Goal: Obtain resource: Obtain resource

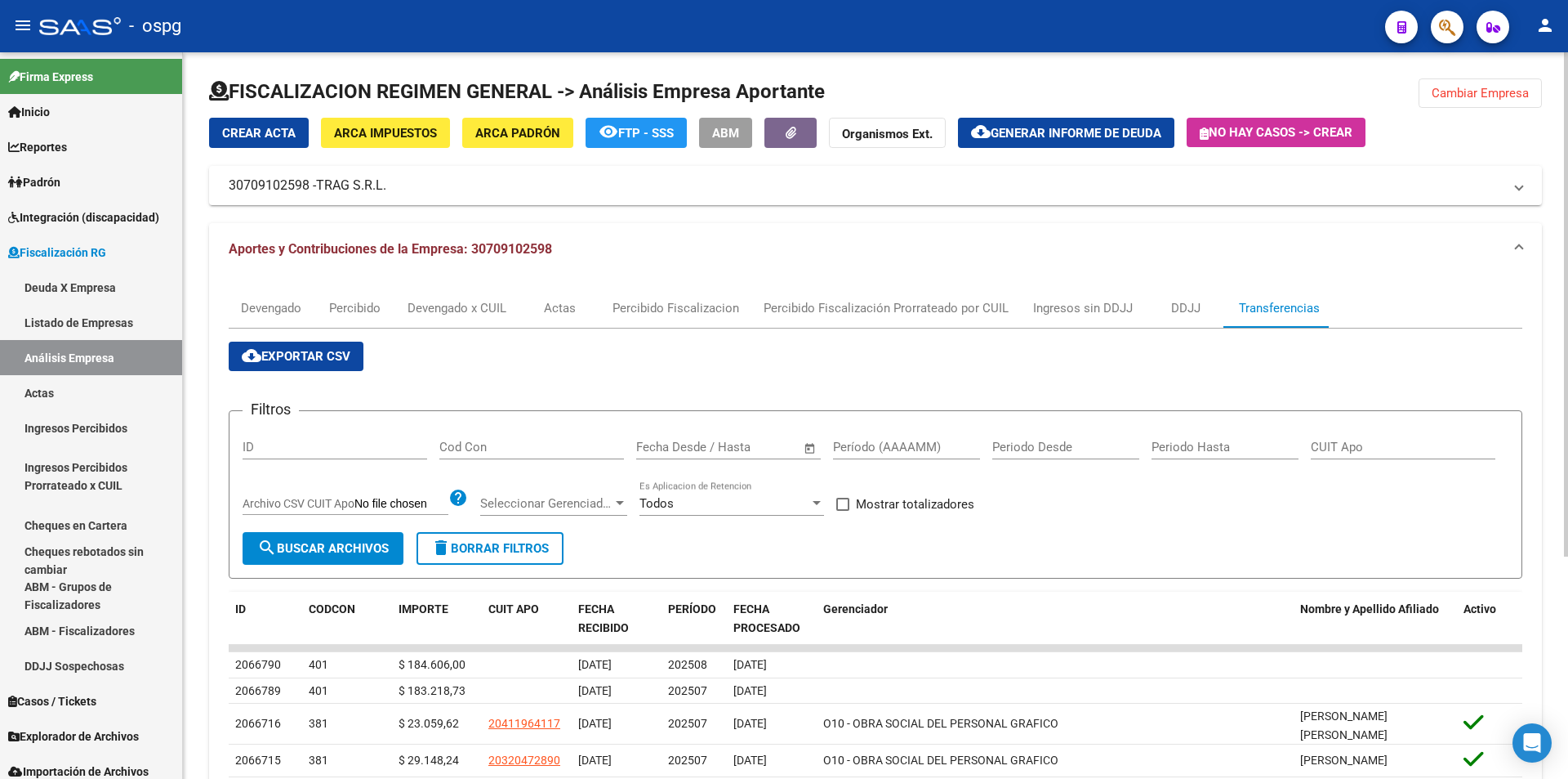
click at [1486, 90] on span "Cambiar Empresa" at bounding box center [1480, 94] width 97 height 15
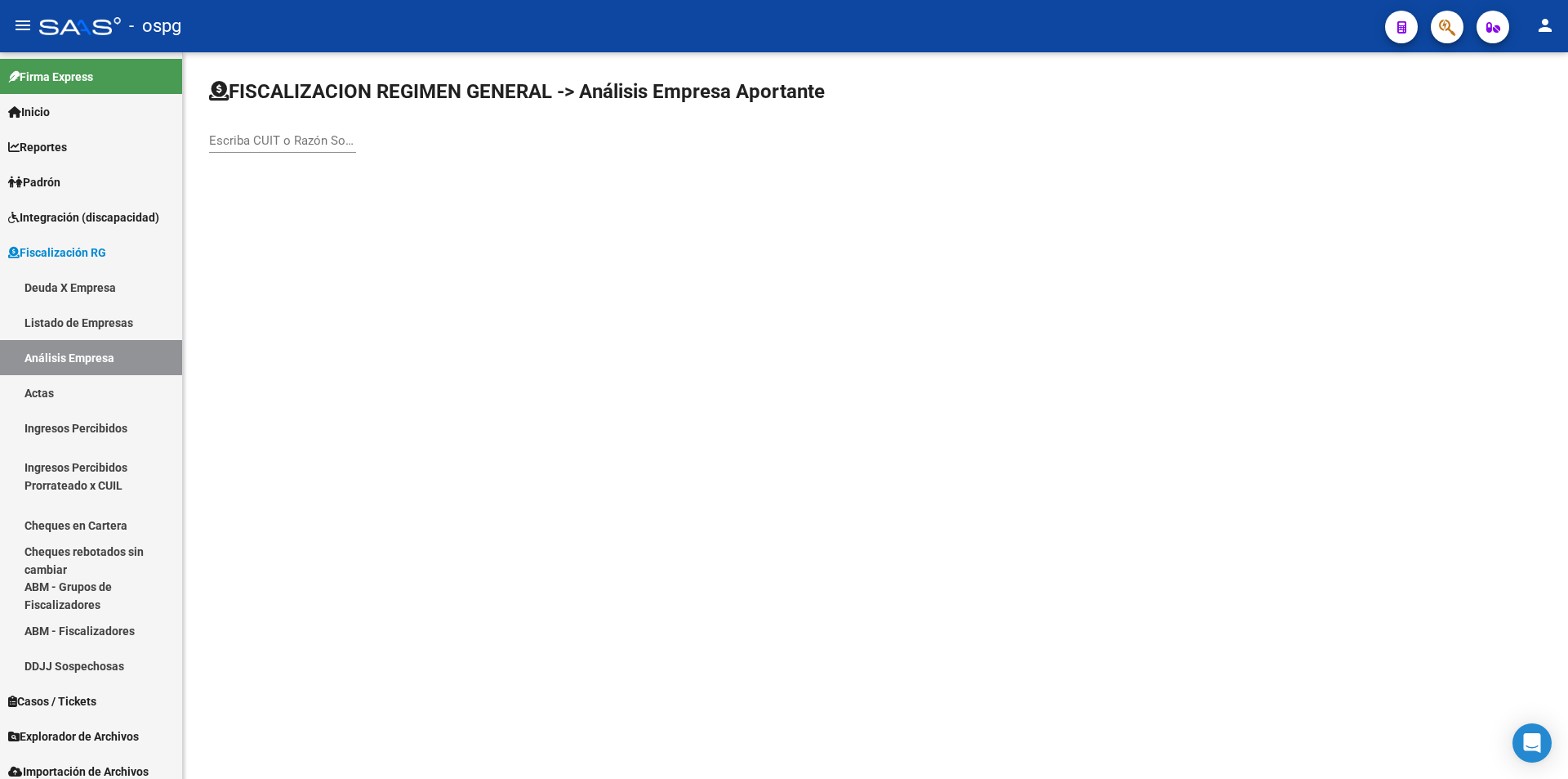
click at [283, 136] on input "Escriba CUIT o Razón Social para buscar" at bounding box center [282, 141] width 147 height 15
click at [220, 137] on input "MV" at bounding box center [282, 141] width 147 height 15
click at [251, 136] on input "M V" at bounding box center [282, 141] width 147 height 15
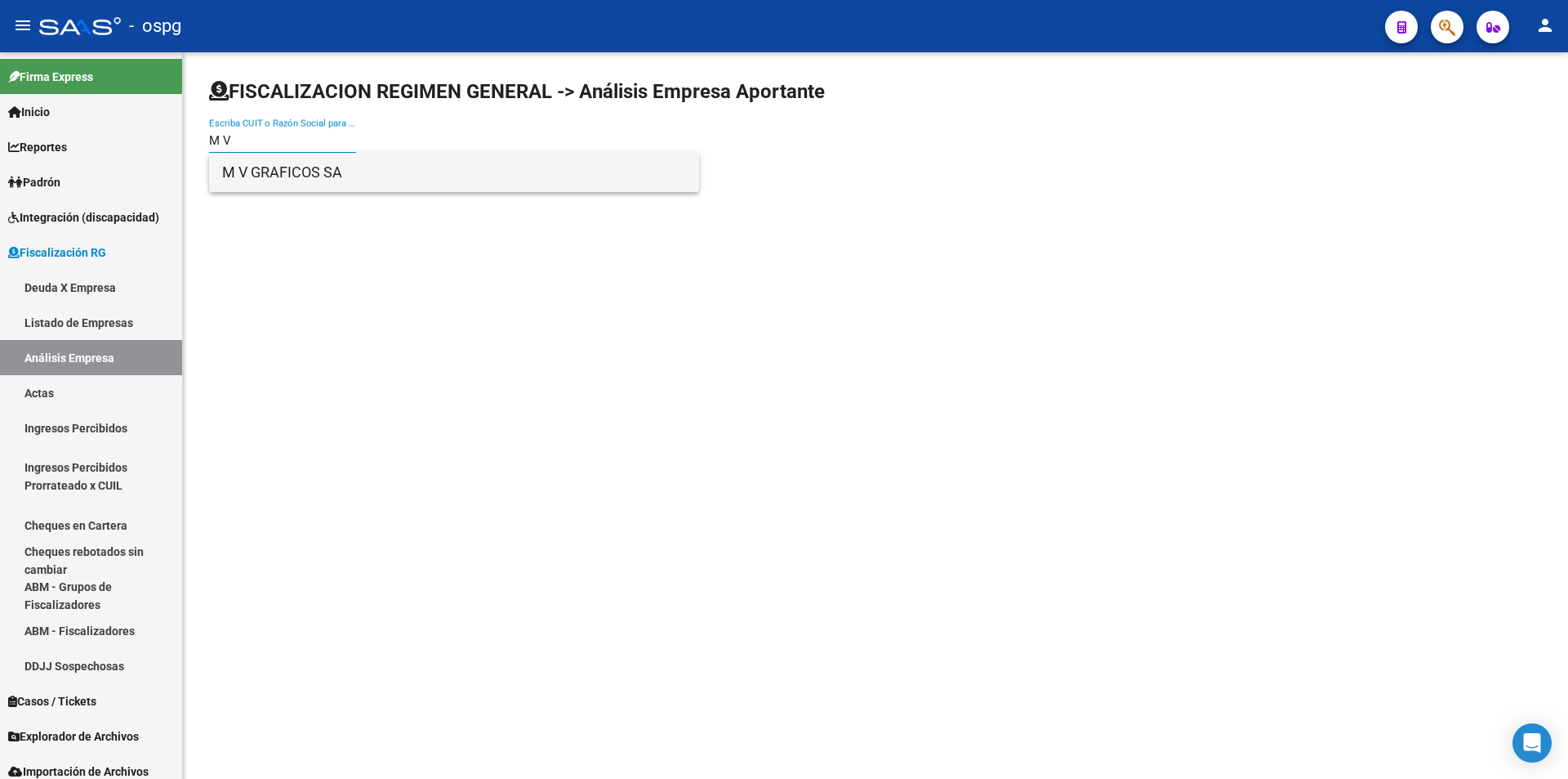
type input "M V"
click at [263, 170] on span "M V GRAFICOS SA" at bounding box center [454, 172] width 464 height 39
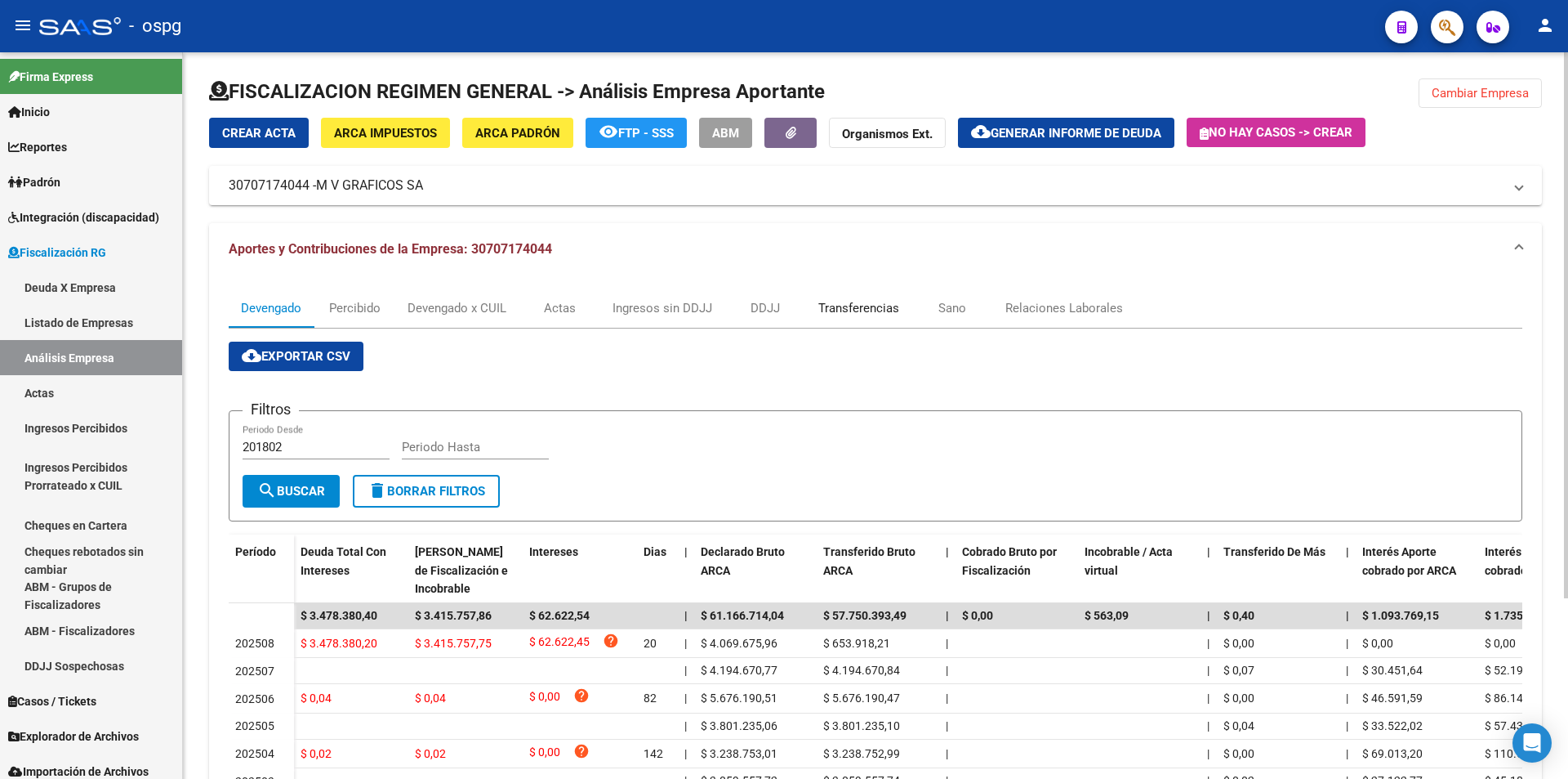
click at [858, 309] on div "Transferencias" at bounding box center [858, 308] width 81 height 18
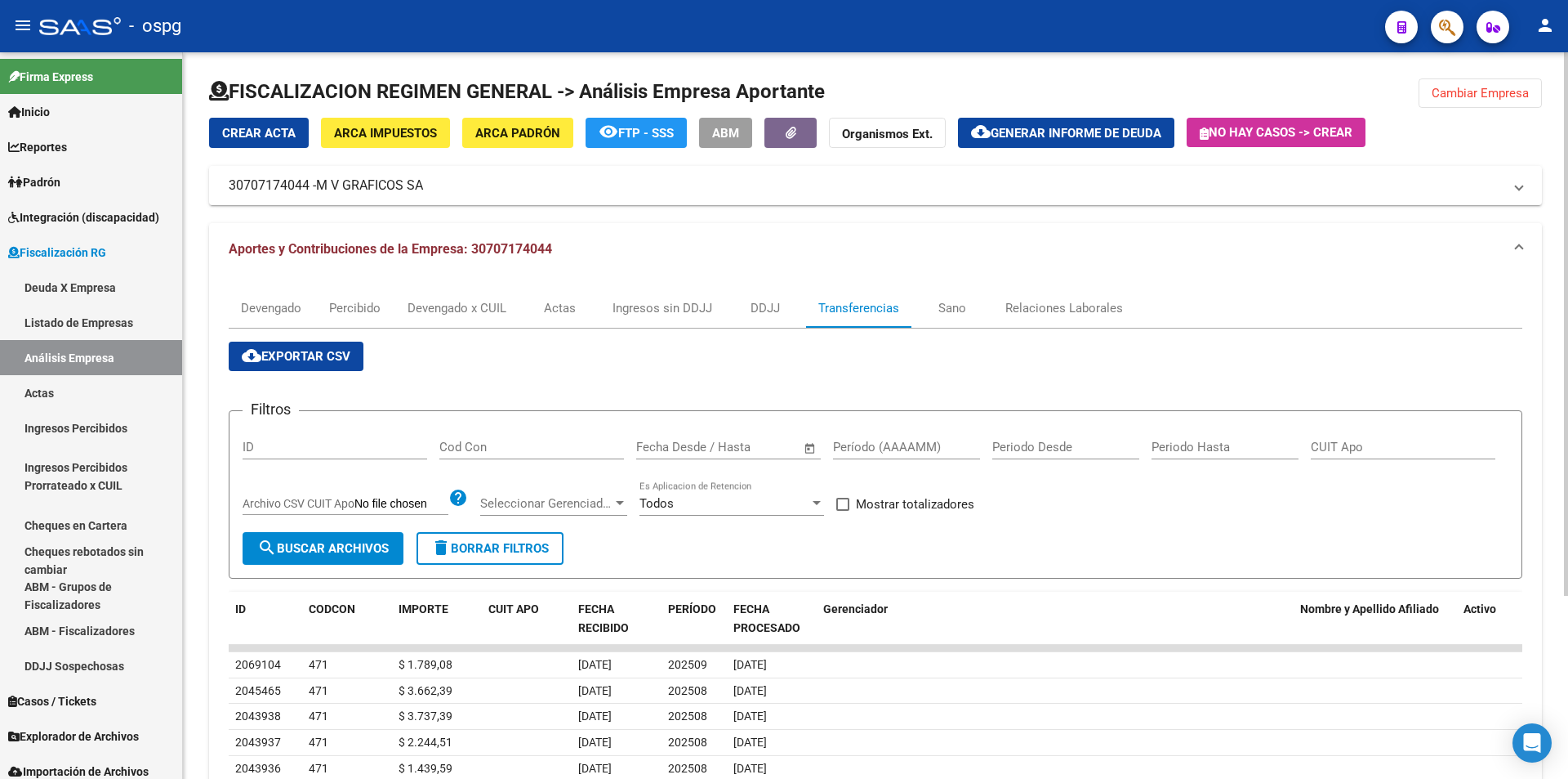
click at [859, 438] on div "Período (AAAAMM)" at bounding box center [906, 441] width 147 height 35
type input "202508"
click at [849, 500] on span at bounding box center [843, 504] width 13 height 13
click at [843, 511] on input "Mostrar totalizadores" at bounding box center [842, 511] width 1 height 1
checkbox input "true"
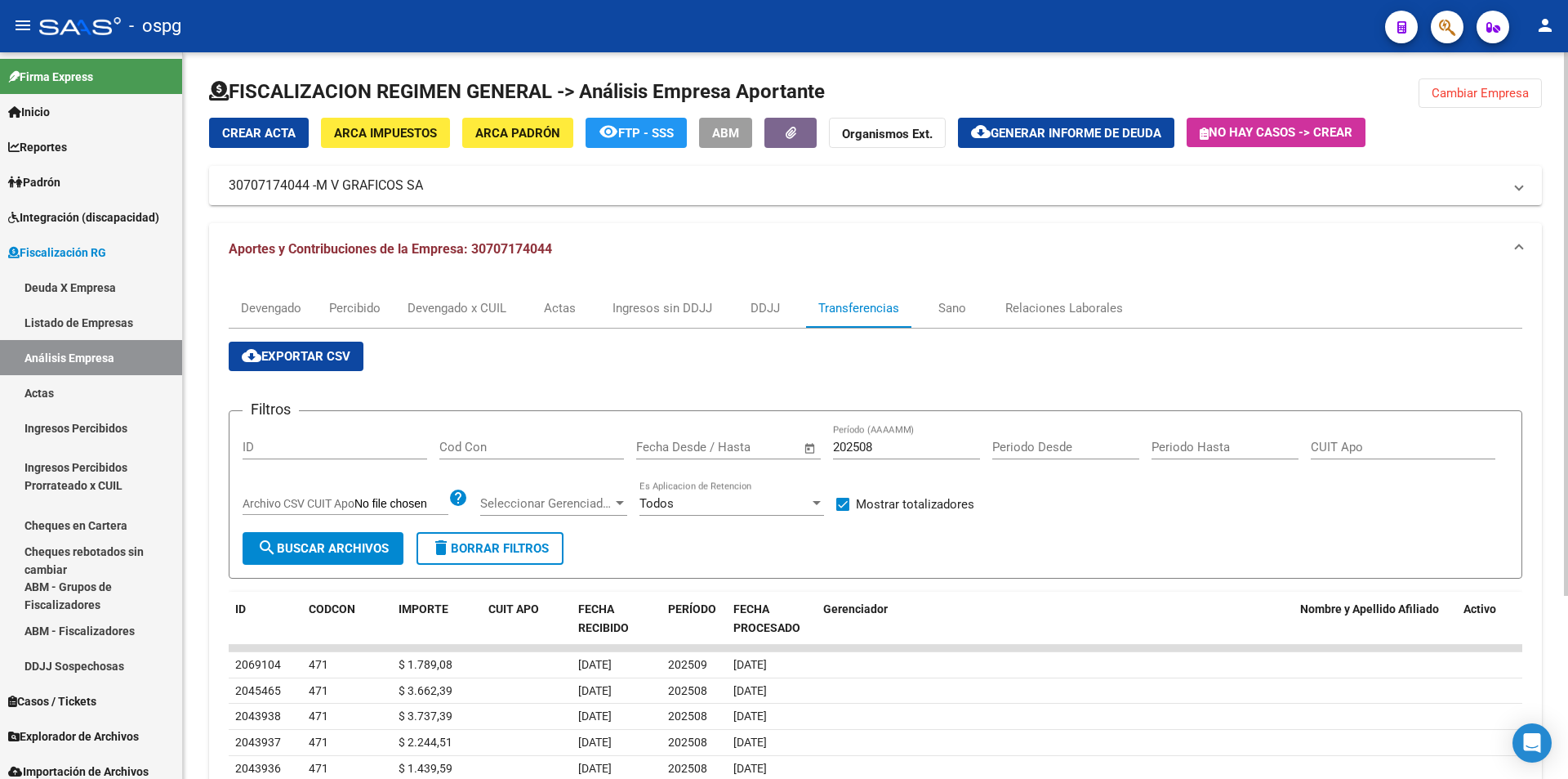
click at [320, 546] on span "search Buscar Archivos" at bounding box center [323, 548] width 132 height 15
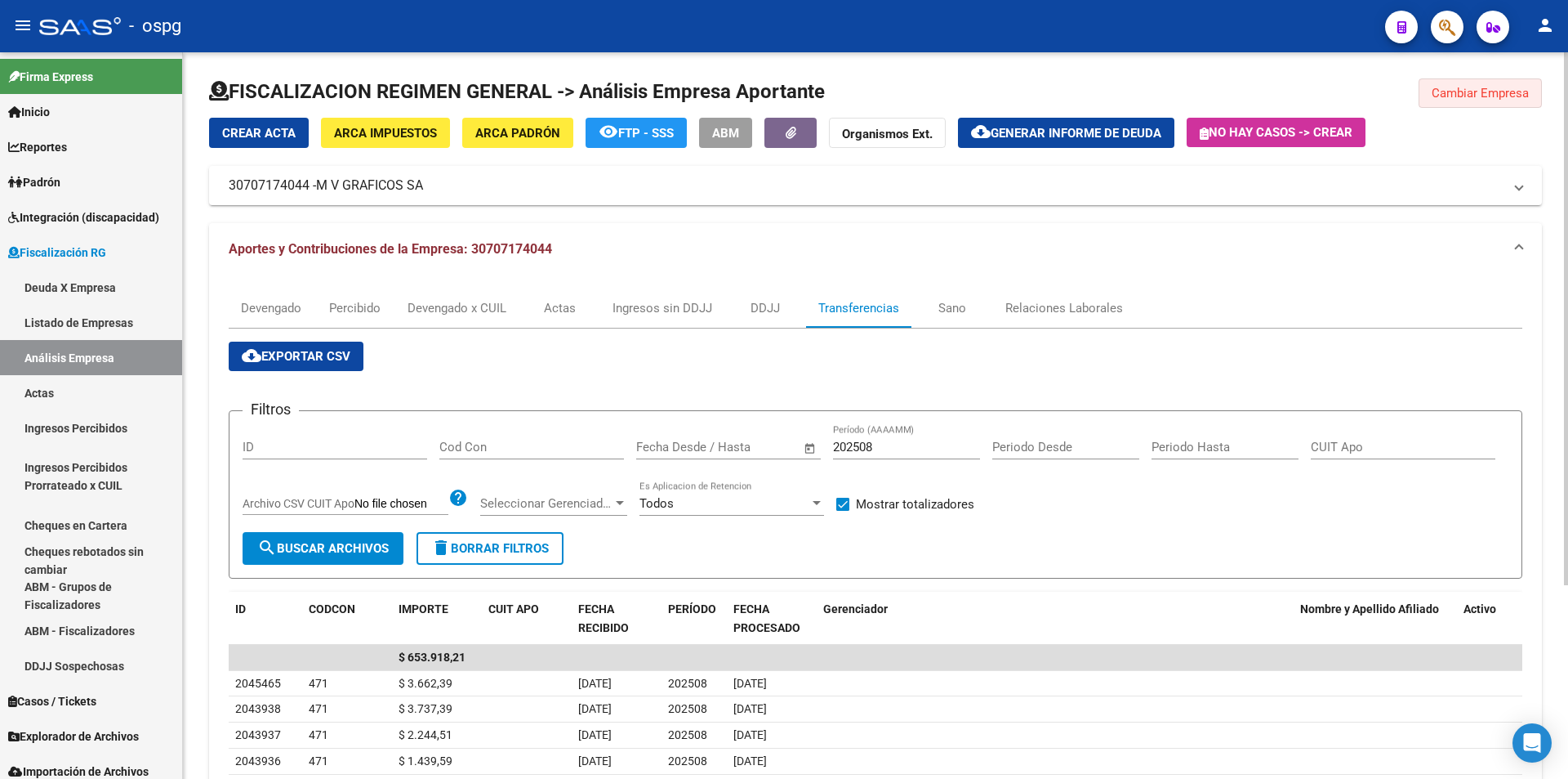
click at [1483, 89] on span "Cambiar Empresa" at bounding box center [1480, 94] width 97 height 15
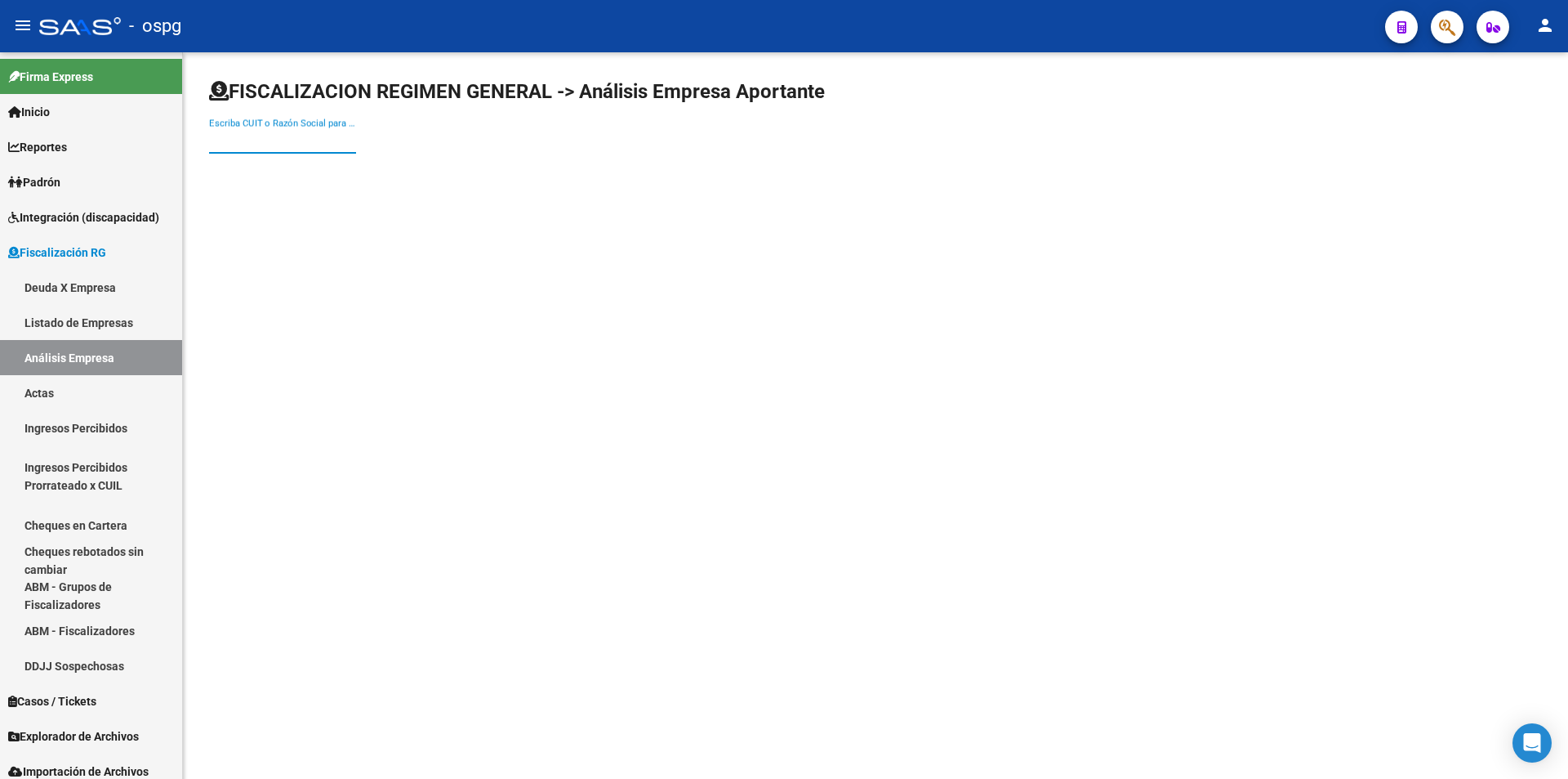
click at [241, 137] on input "Escriba CUIT o Razón Social para buscar" at bounding box center [282, 141] width 147 height 15
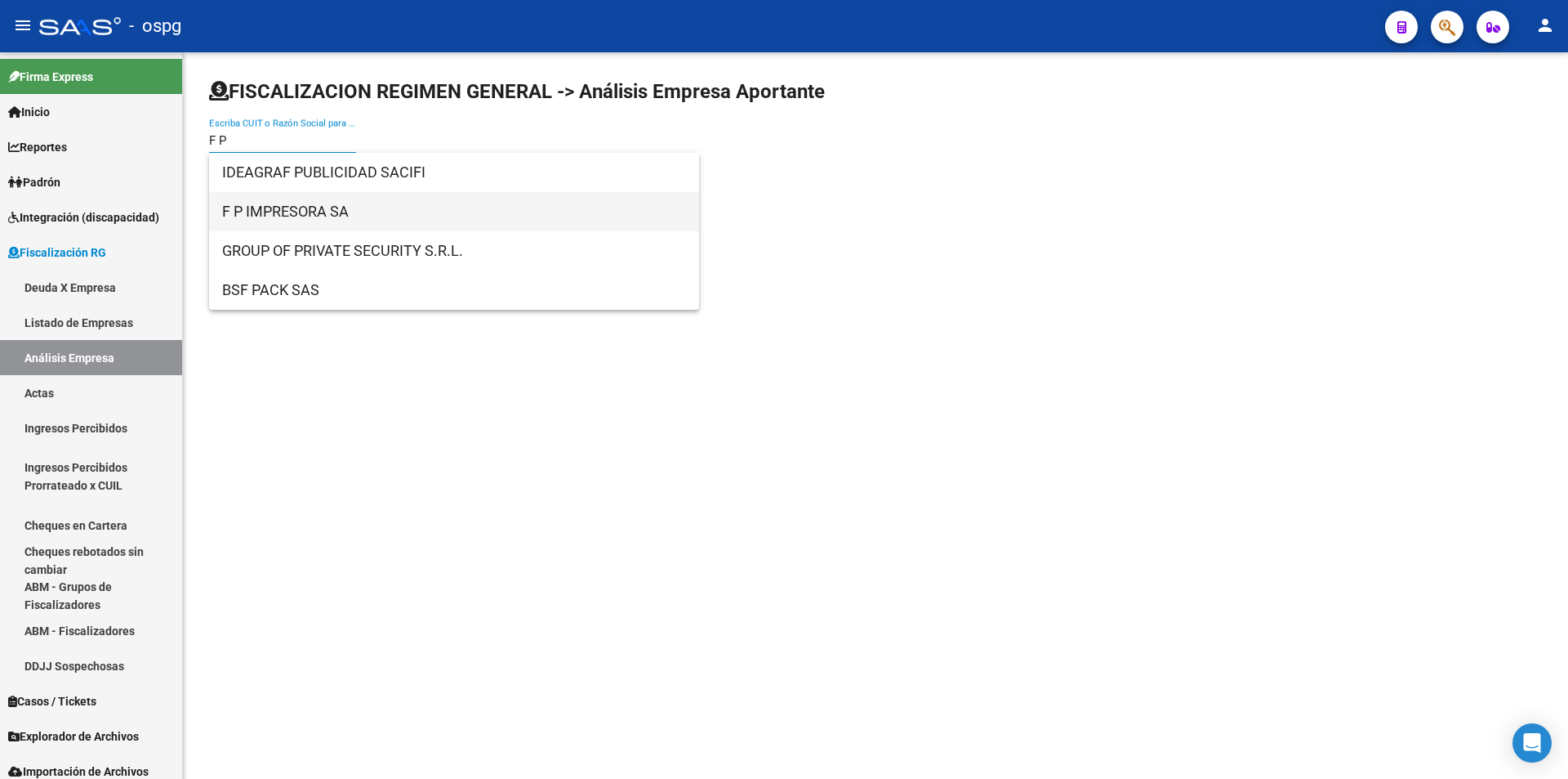
type input "F P"
click at [237, 207] on span "F P IMPRESORA SA" at bounding box center [454, 212] width 464 height 39
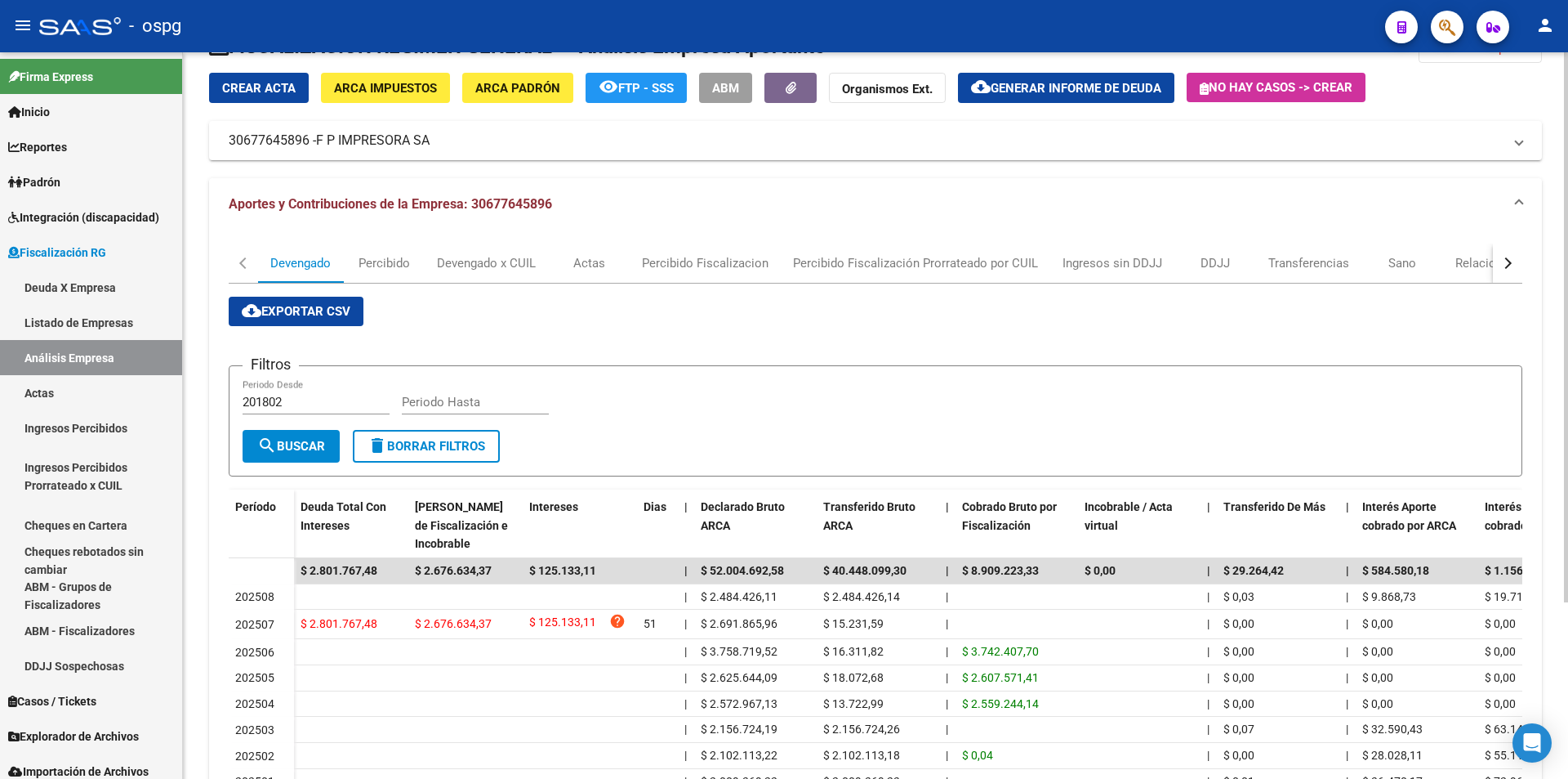
scroll to position [82, 0]
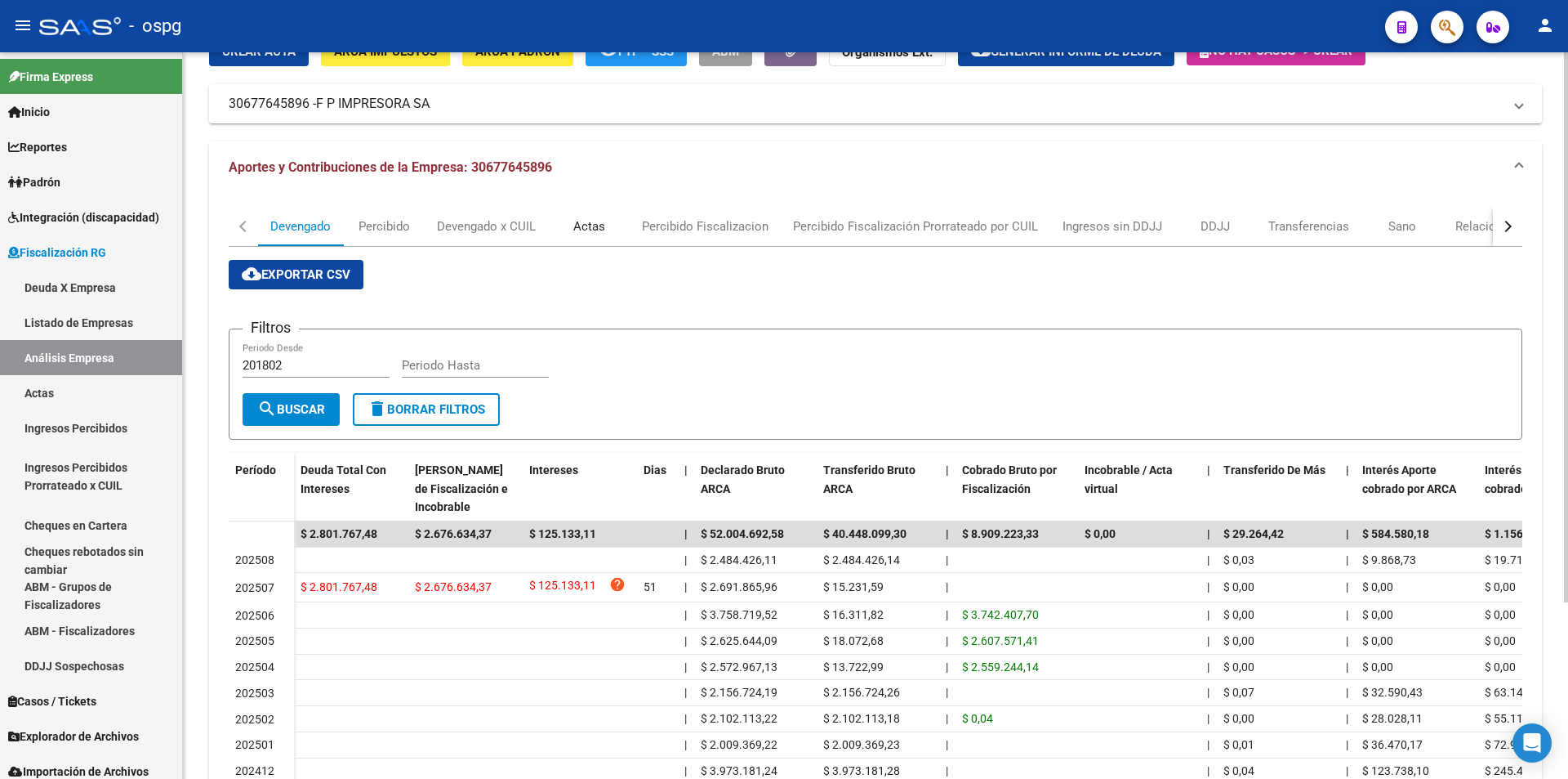
click at [598, 226] on div "Actas" at bounding box center [589, 226] width 32 height 18
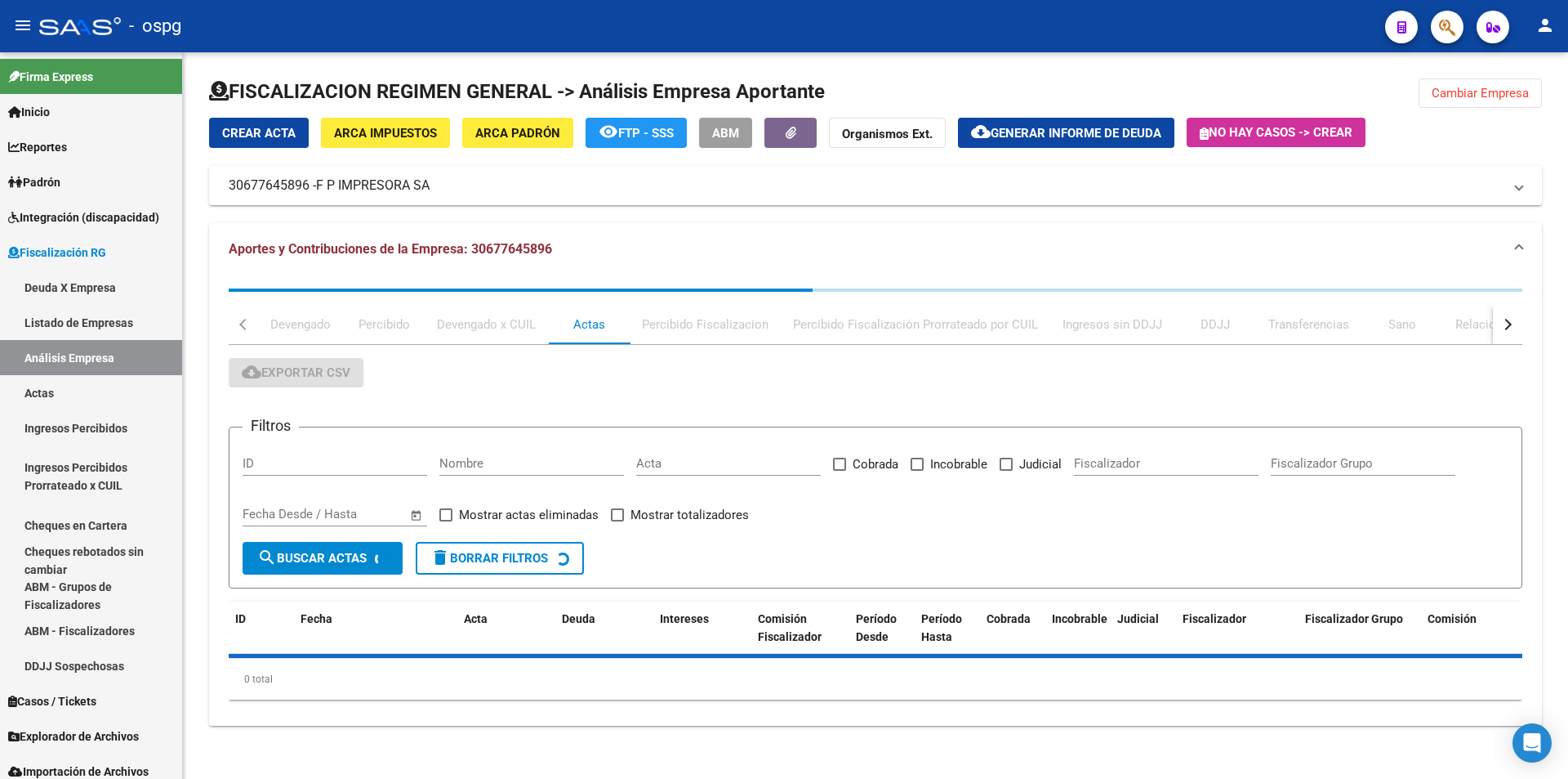
scroll to position [0, 0]
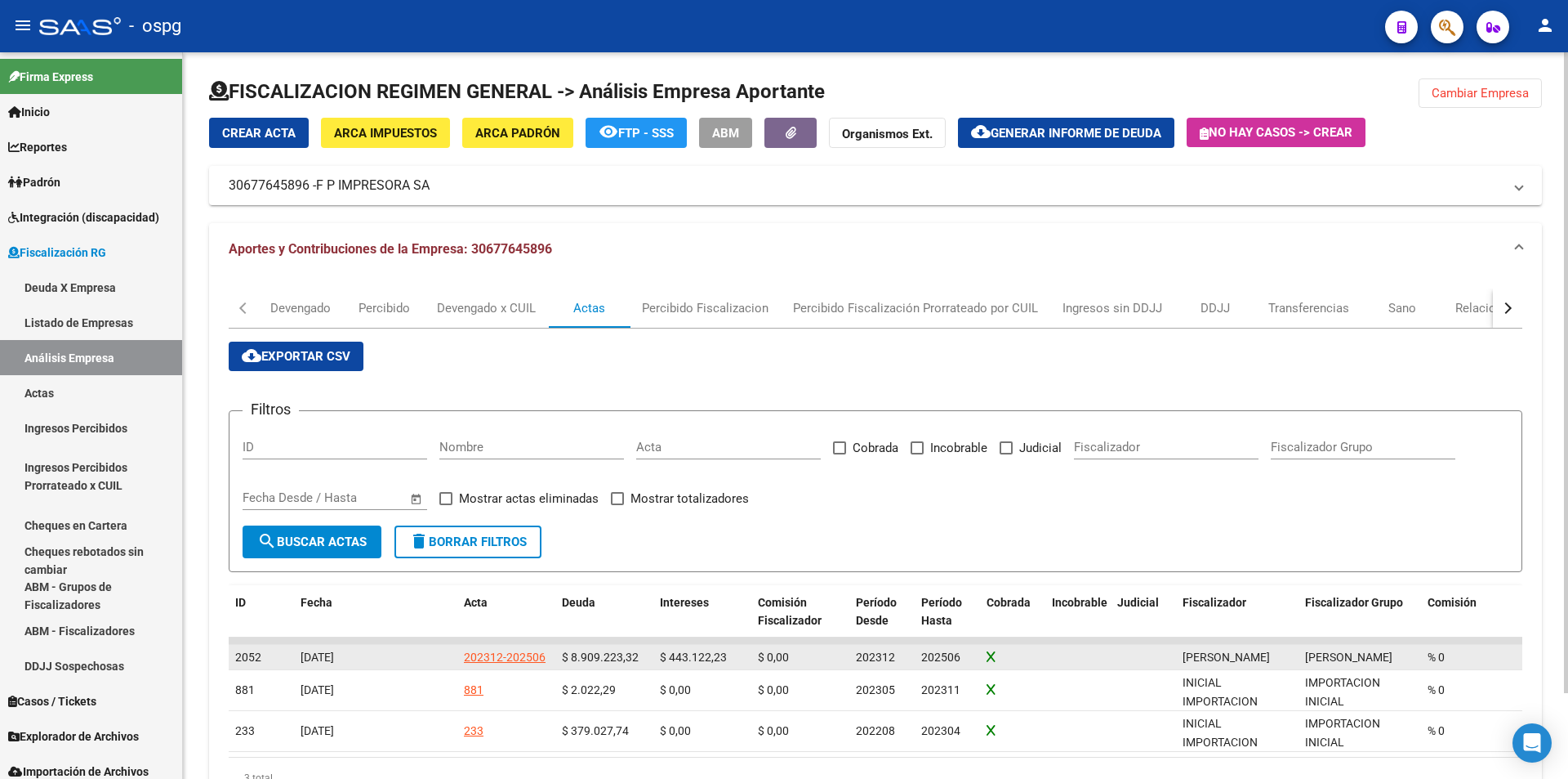
click at [523, 655] on div "202312-202506" at bounding box center [505, 657] width 82 height 19
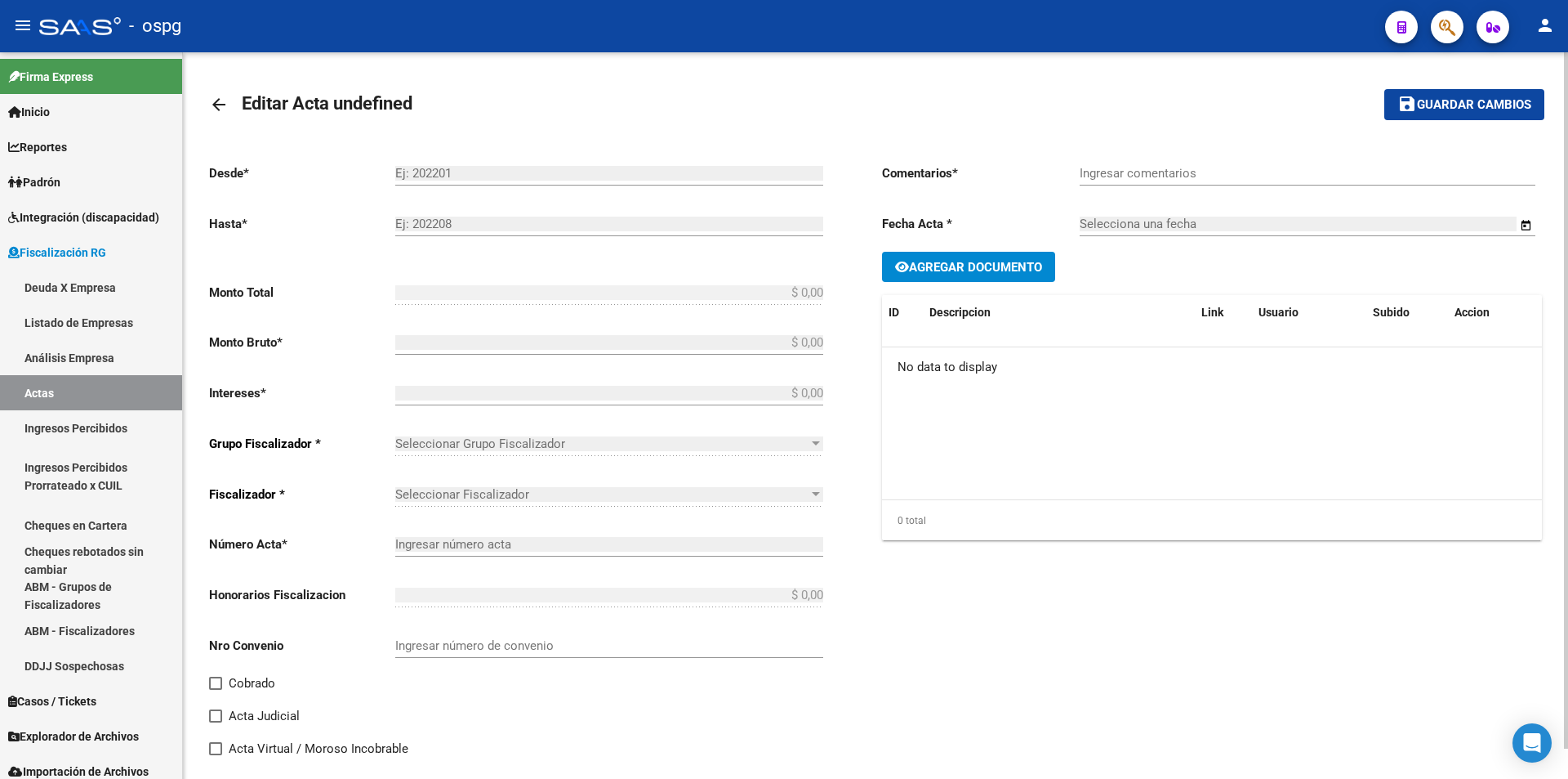
type input "202312"
type input "202506"
type input "$ 9.352.345,55"
type input "$ 8.909.223,32"
type input "$ 443.122,23"
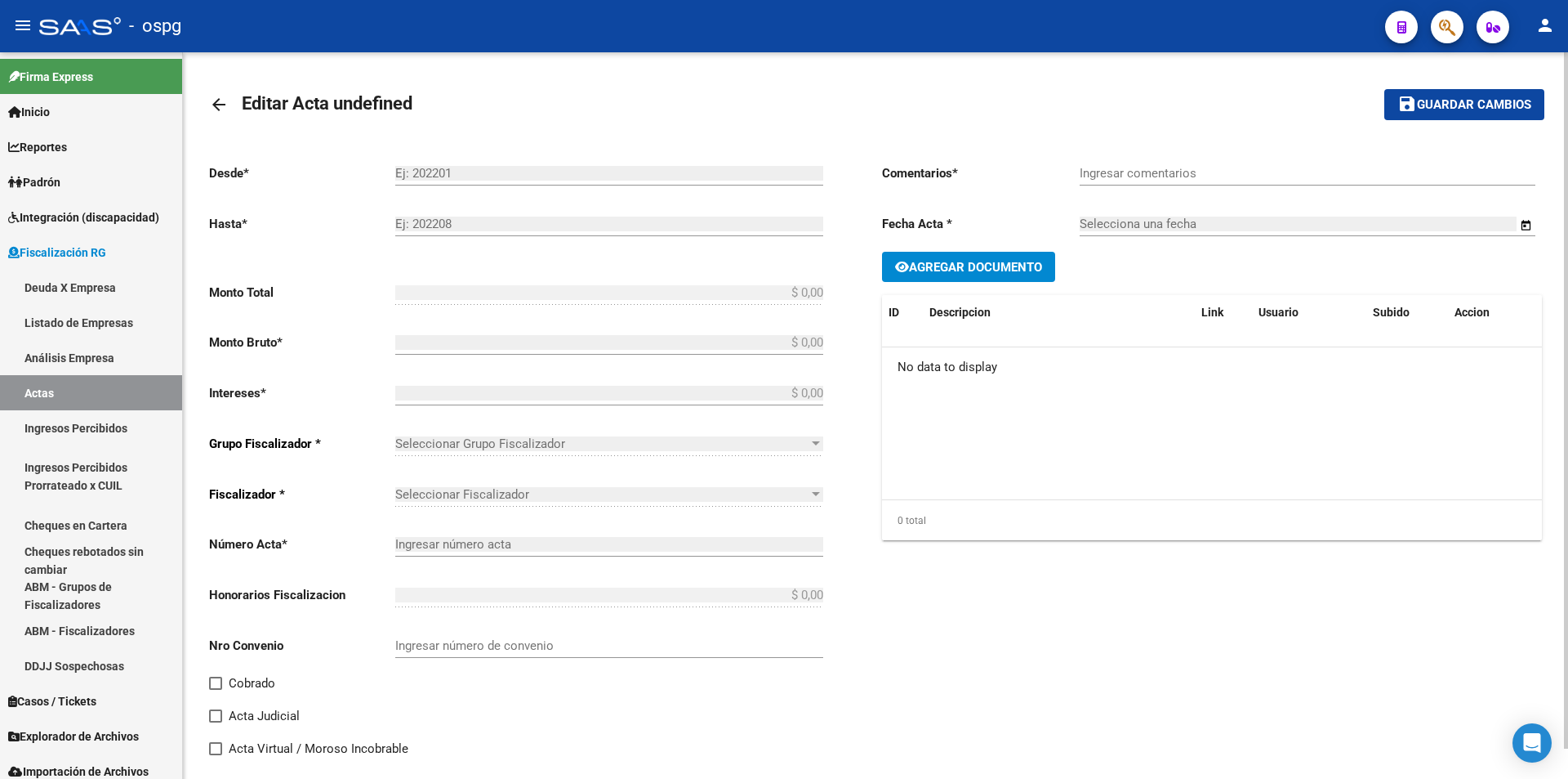
type input "202312-202506"
checkbox input "true"
type input "Recibo 43156"
type input "[DATE]"
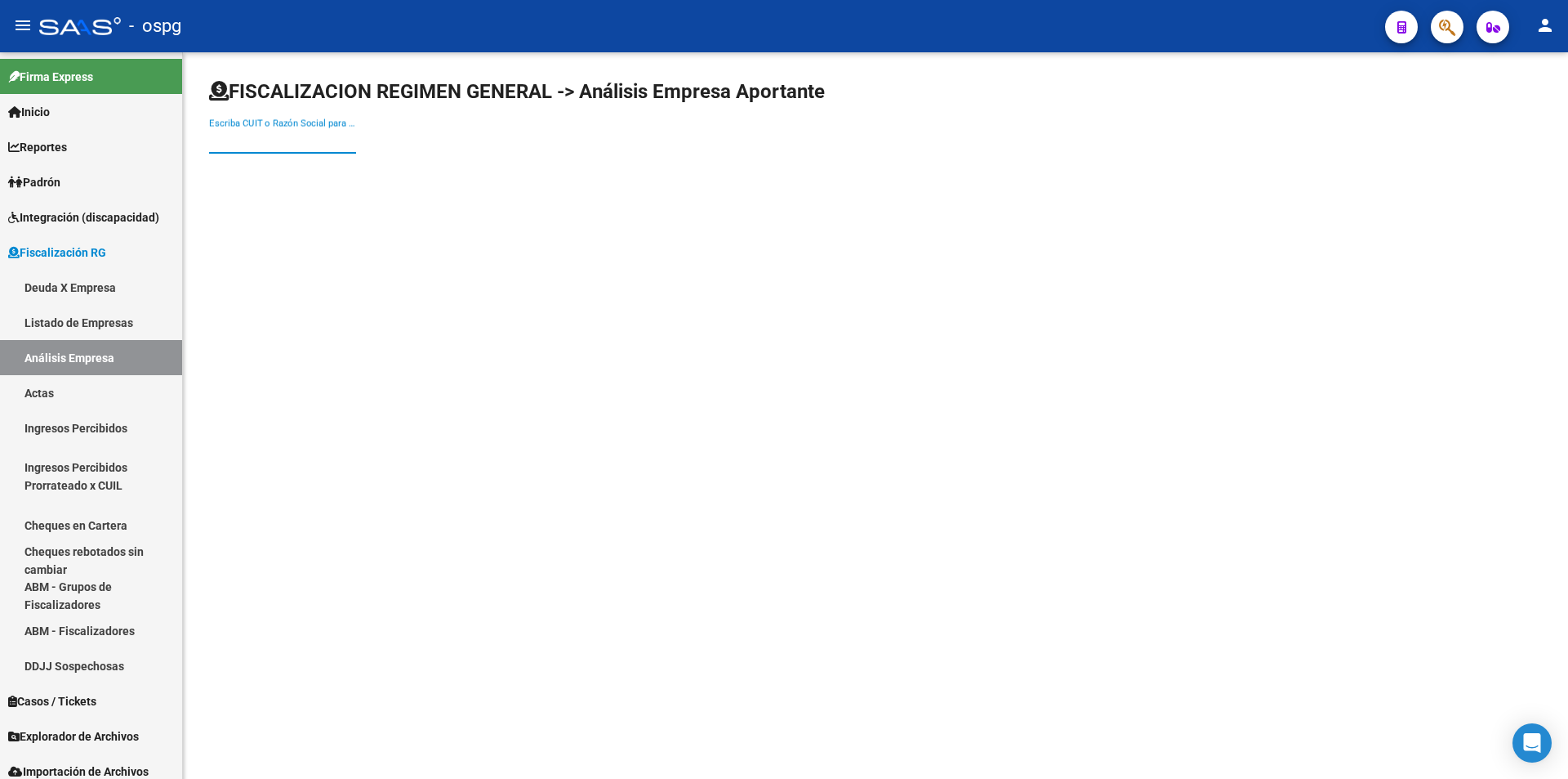
click at [290, 142] on input "Escriba CUIT o Razón Social para buscar" at bounding box center [282, 141] width 147 height 15
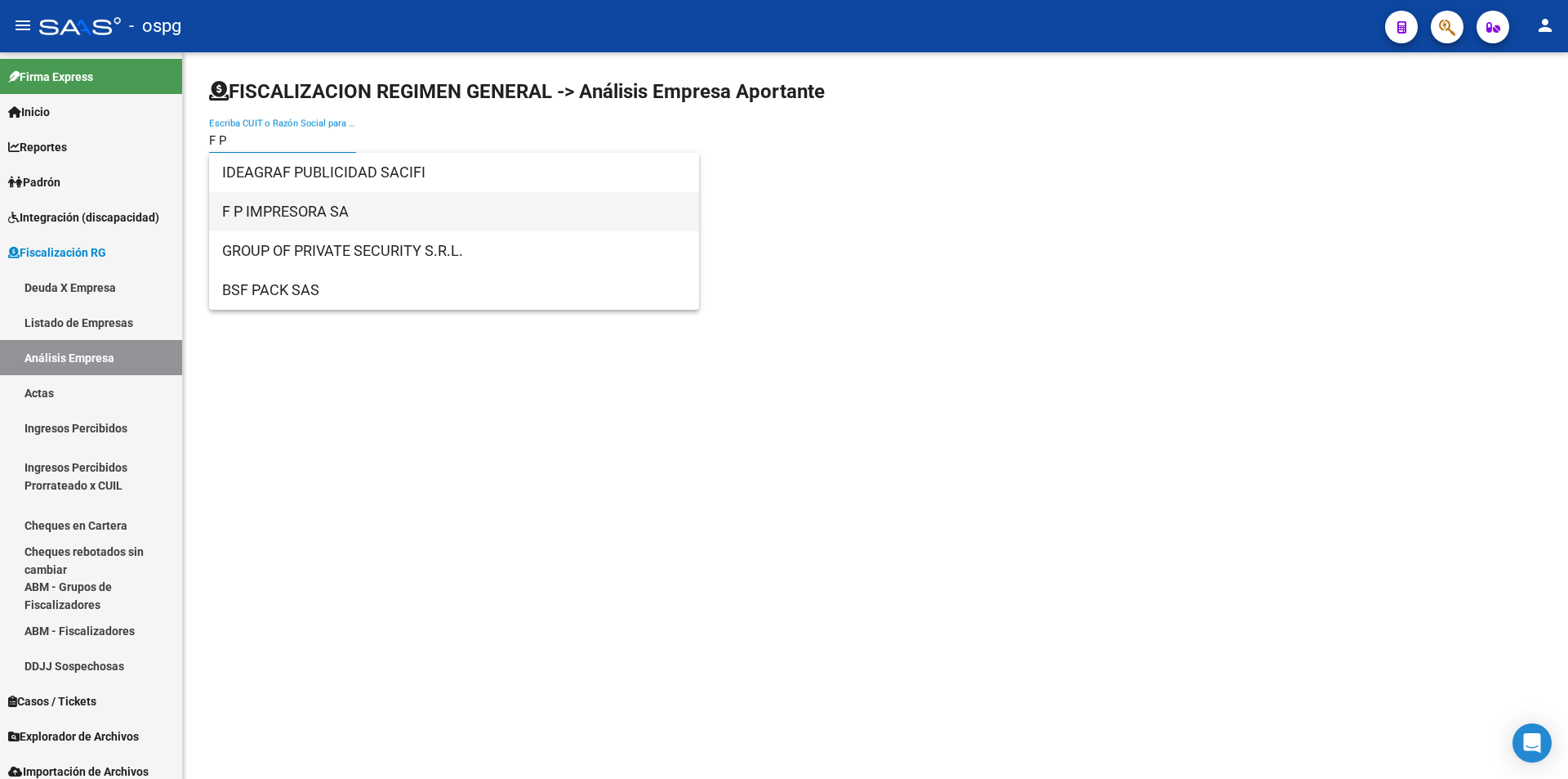
type input "F P"
click at [290, 202] on span "F P IMPRESORA SA" at bounding box center [454, 212] width 464 height 39
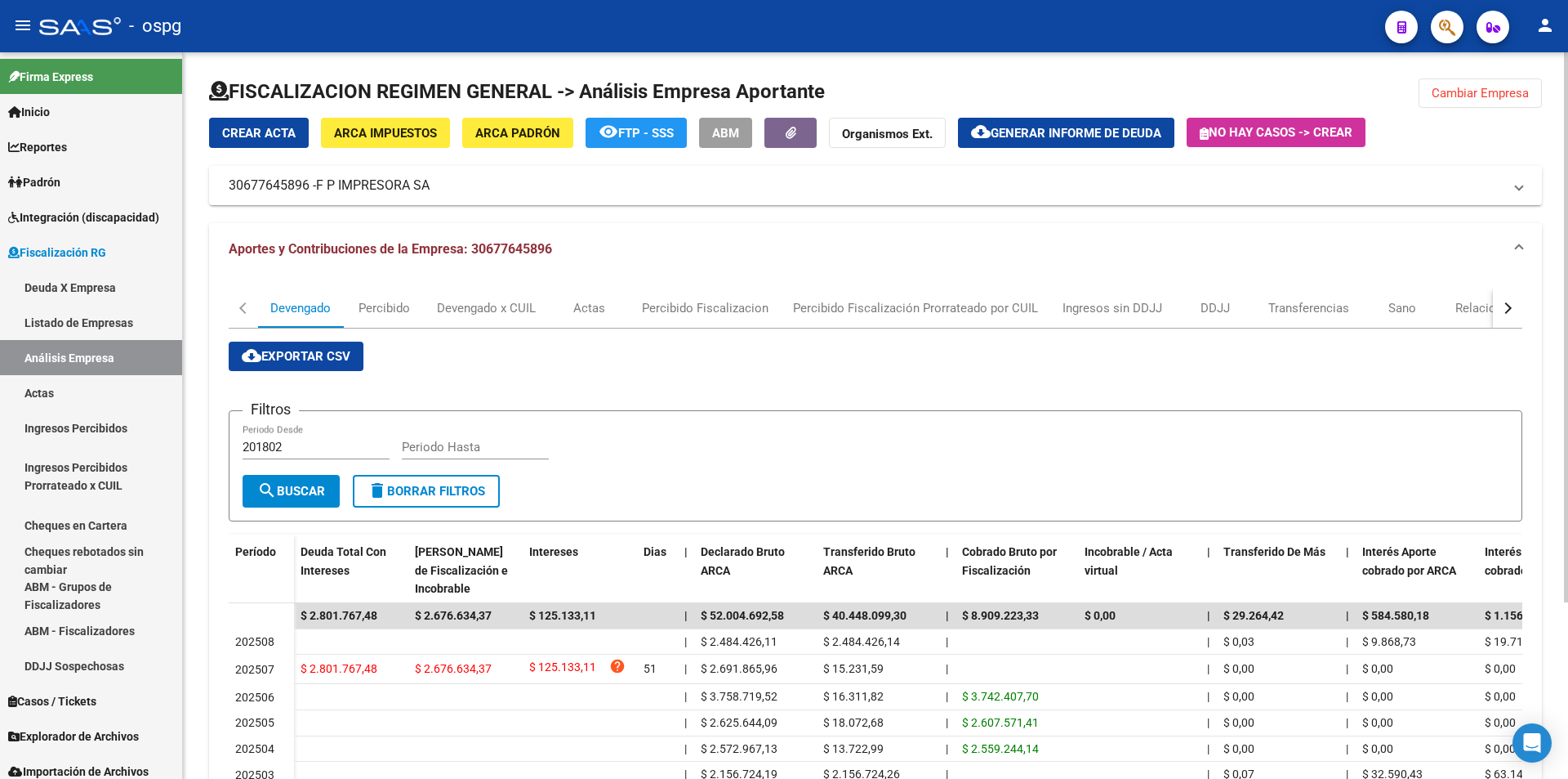
click at [1084, 133] on span "Generar informe de deuda" at bounding box center [1076, 133] width 171 height 15
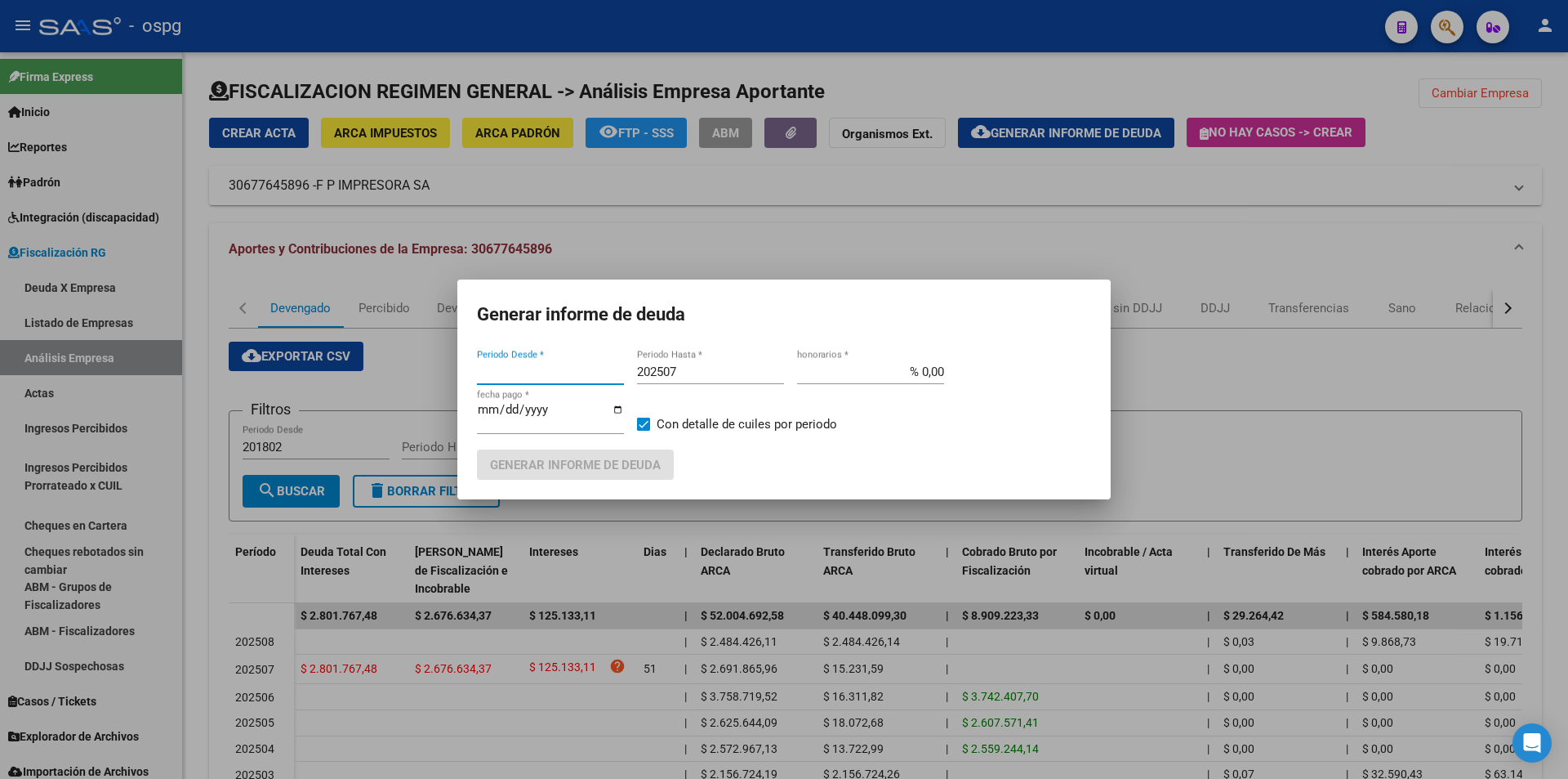
type input "202507"
click at [715, 369] on input "202507" at bounding box center [710, 372] width 147 height 15
type input "202508"
click at [651, 425] on label "Con detalle de cuiles por periodo" at bounding box center [737, 424] width 201 height 20
click at [643, 430] on input "Con detalle de cuiles por periodo" at bounding box center [642, 430] width 1 height 1
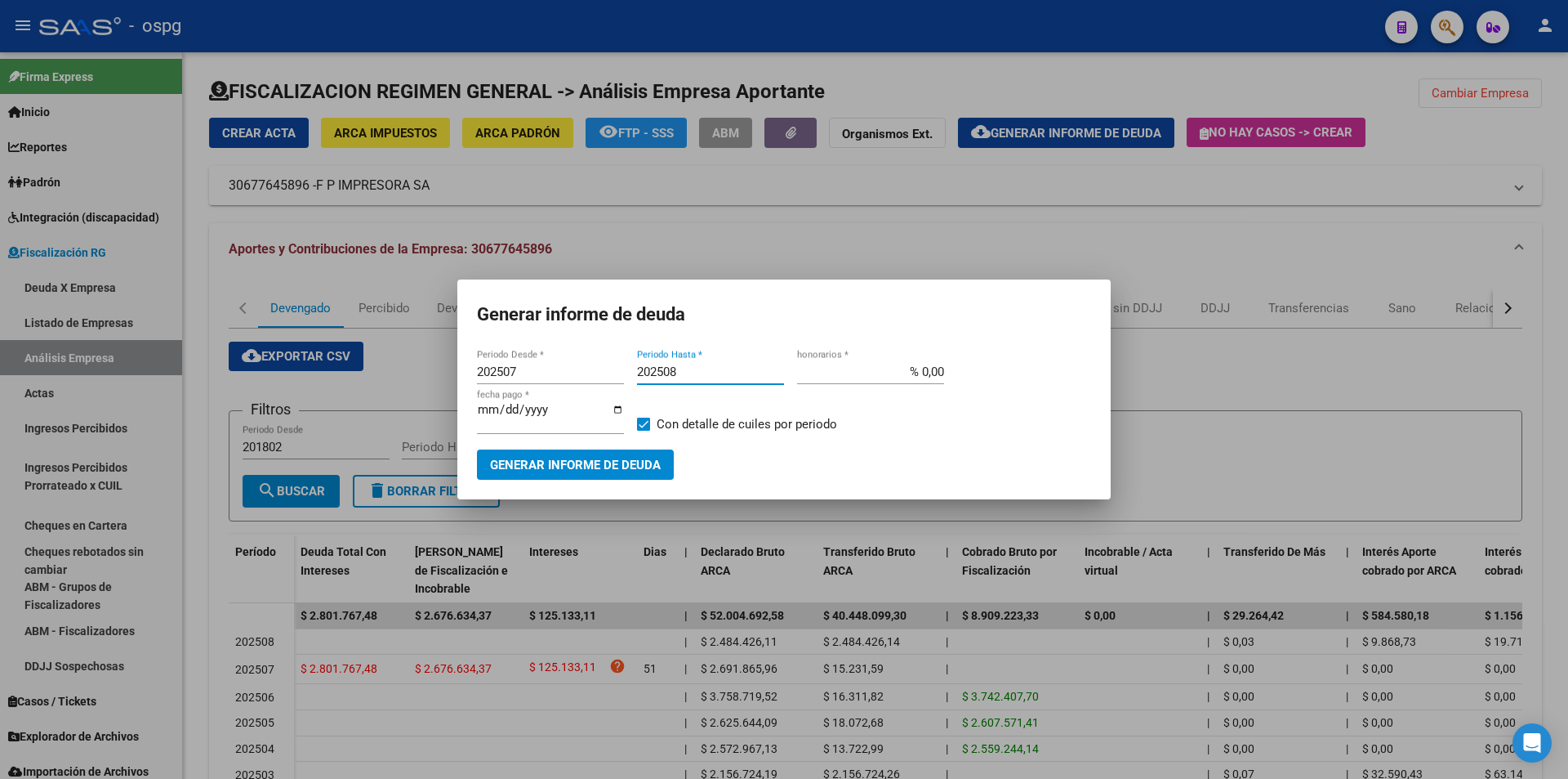
checkbox input "false"
click at [629, 459] on span "Generar informe de deuda" at bounding box center [575, 465] width 171 height 15
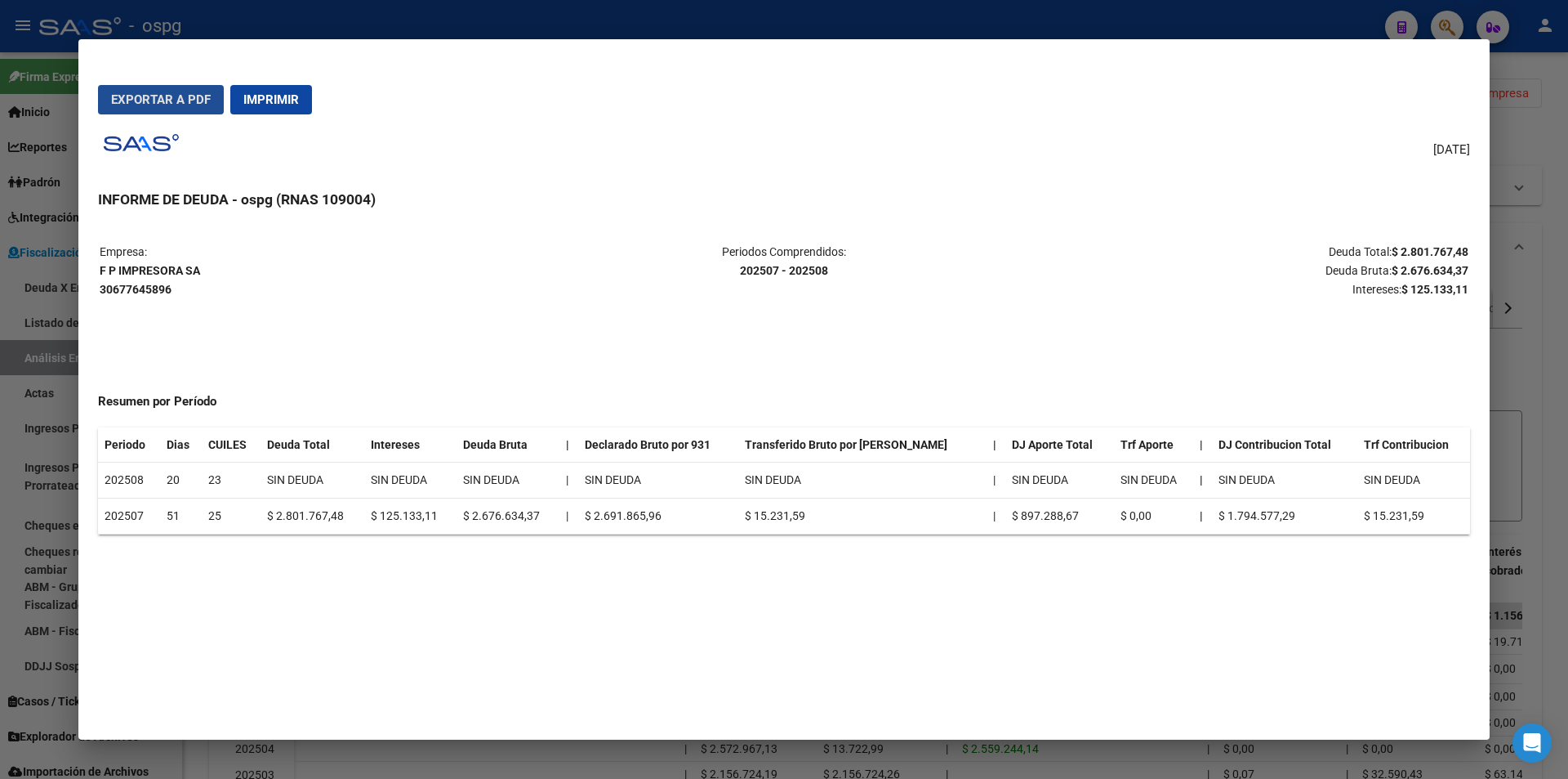
click at [178, 96] on span "Exportar a PDF" at bounding box center [161, 100] width 100 height 15
click at [1550, 258] on div at bounding box center [784, 390] width 1568 height 779
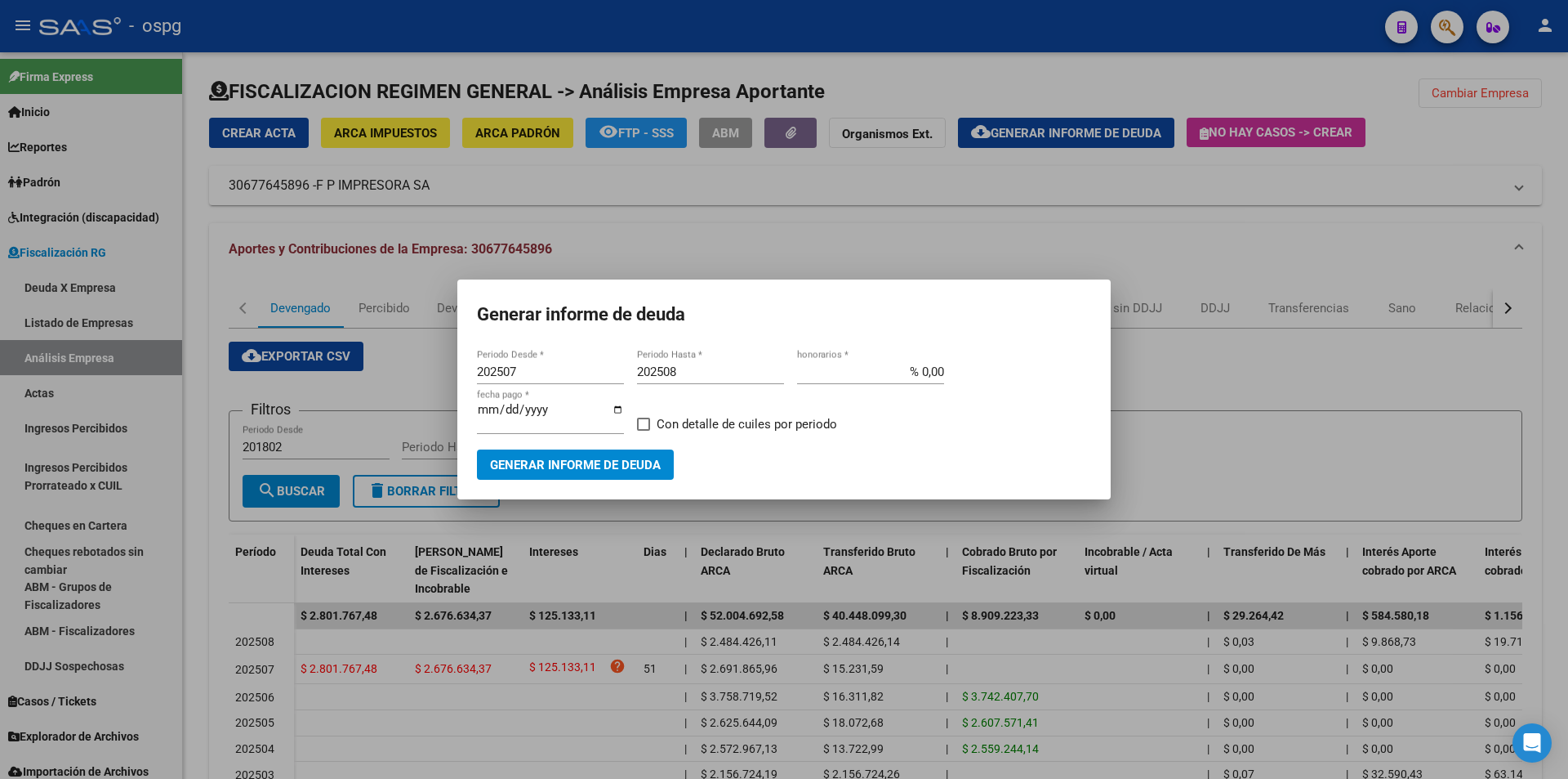
click at [1550, 258] on div at bounding box center [784, 390] width 1568 height 779
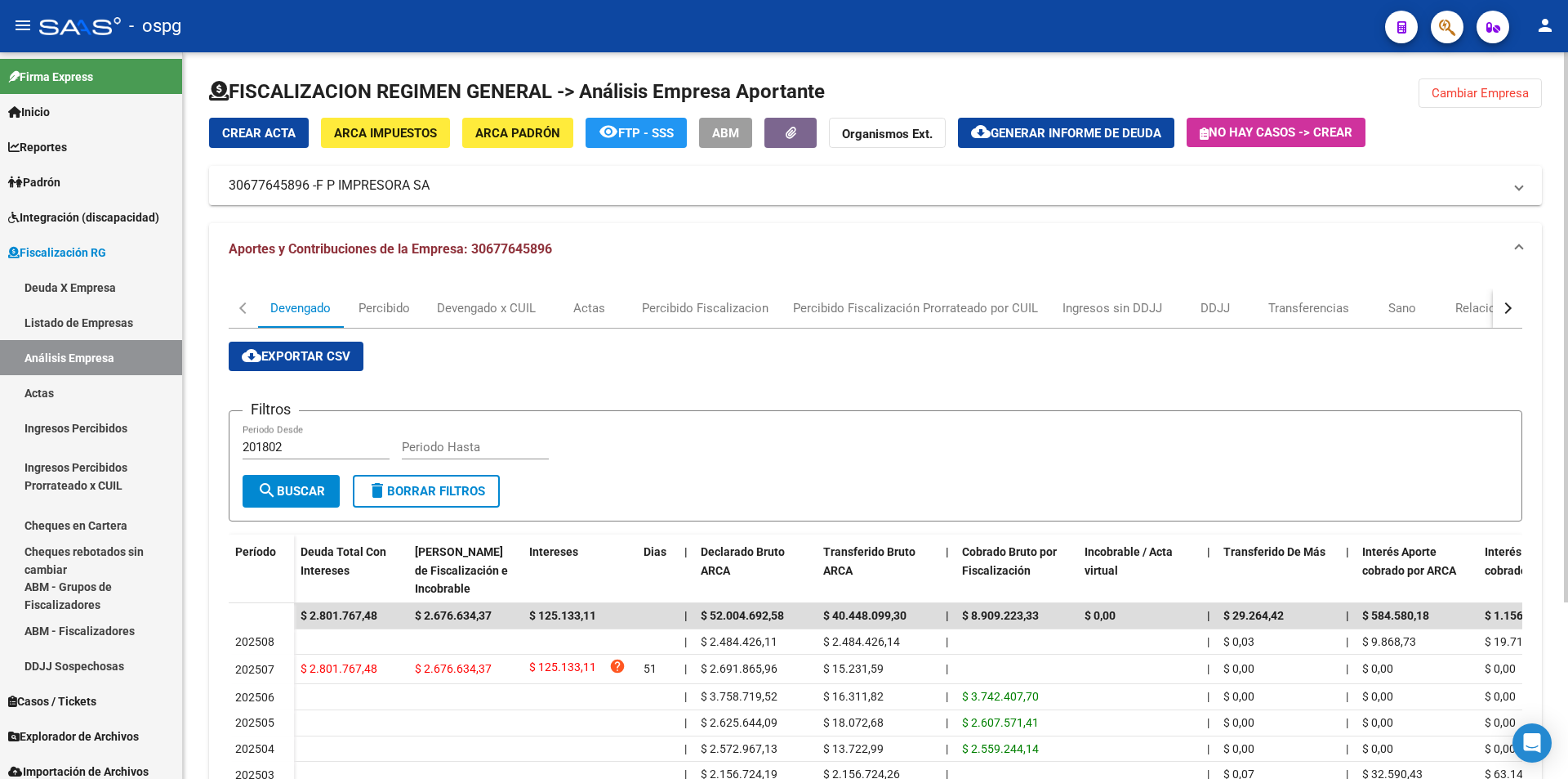
click at [1488, 87] on span "Cambiar Empresa" at bounding box center [1480, 94] width 97 height 15
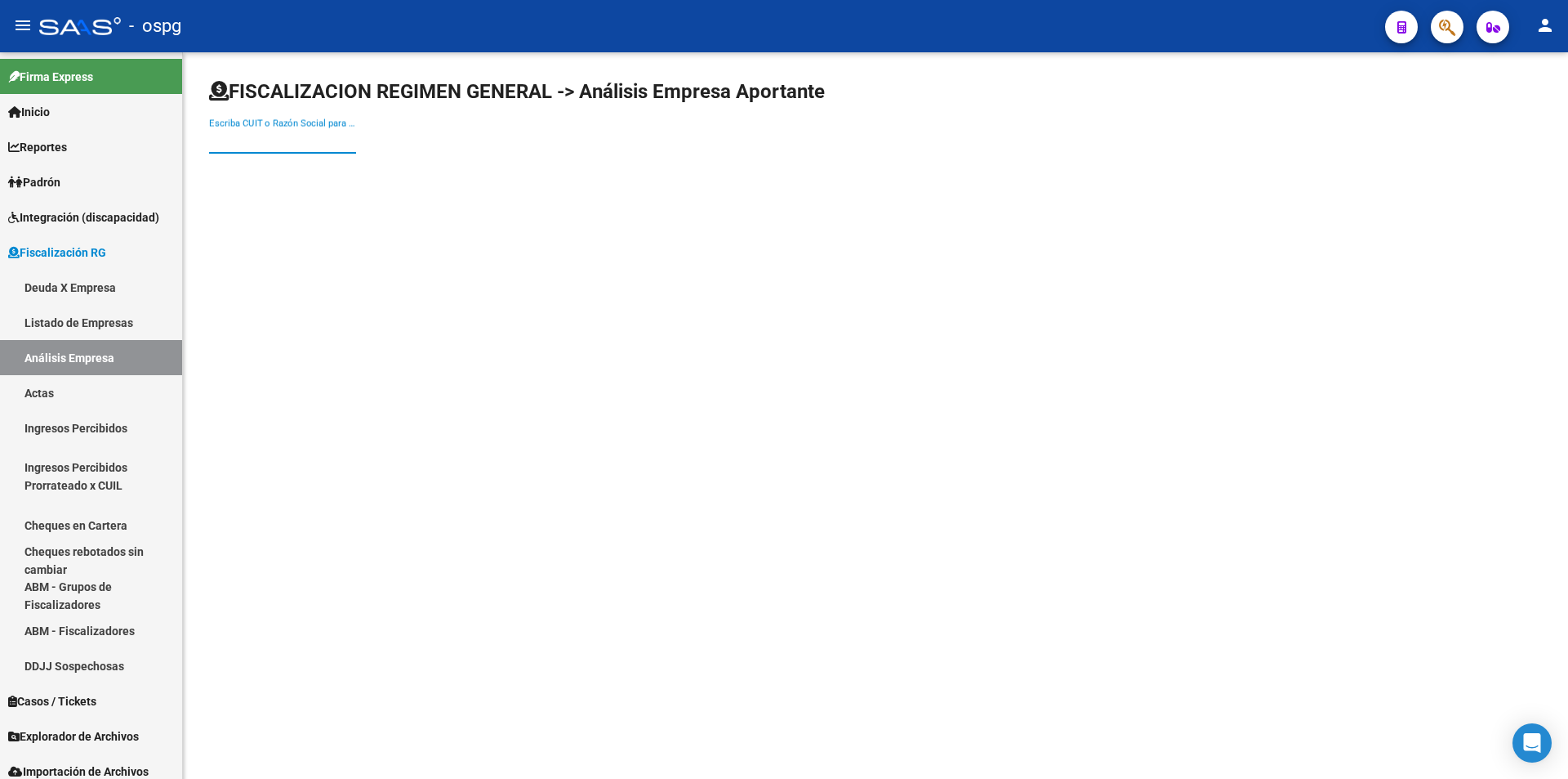
paste input "20084804038"
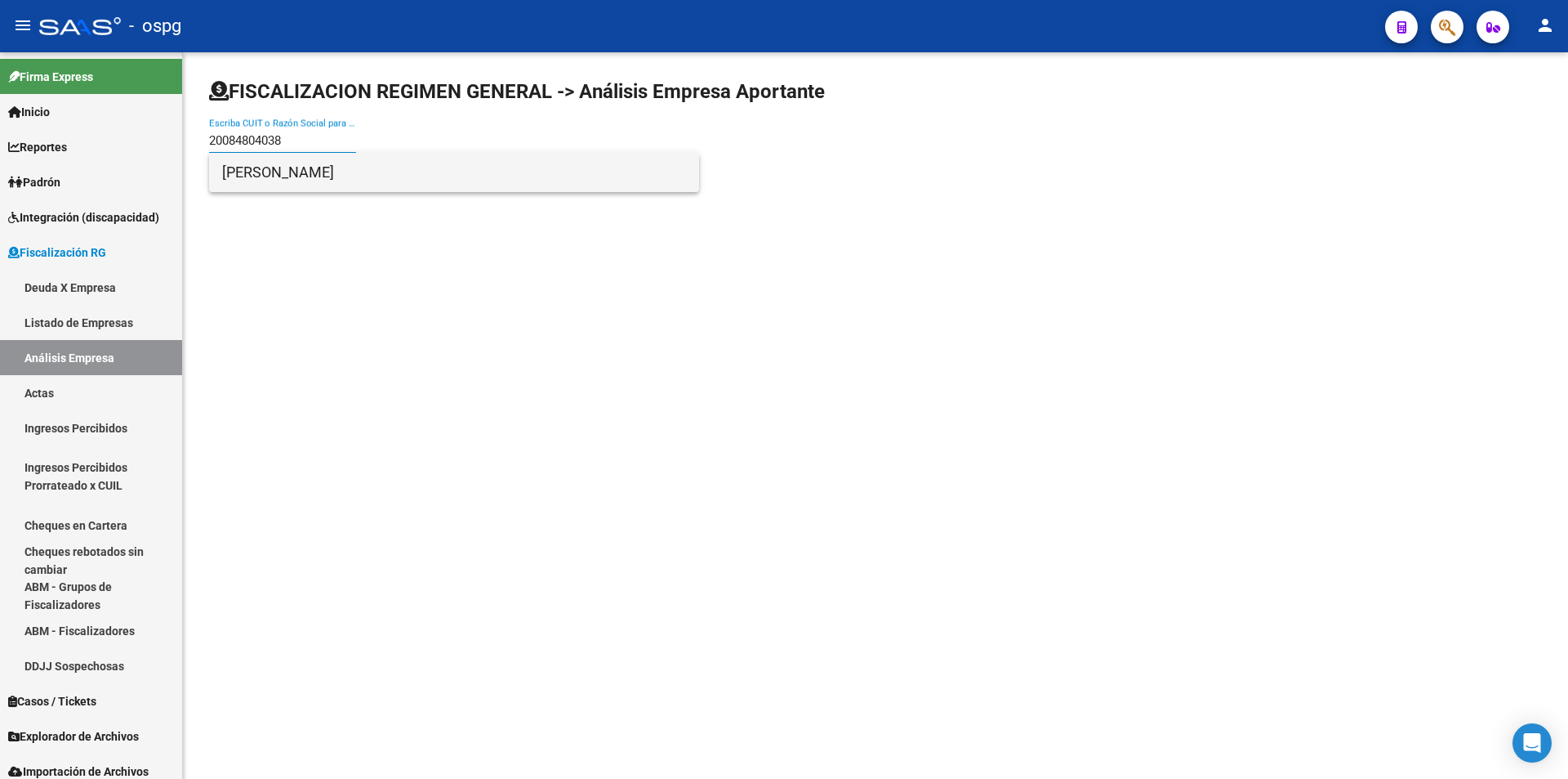
type input "20084804038"
click at [334, 178] on span "[PERSON_NAME]" at bounding box center [454, 172] width 464 height 39
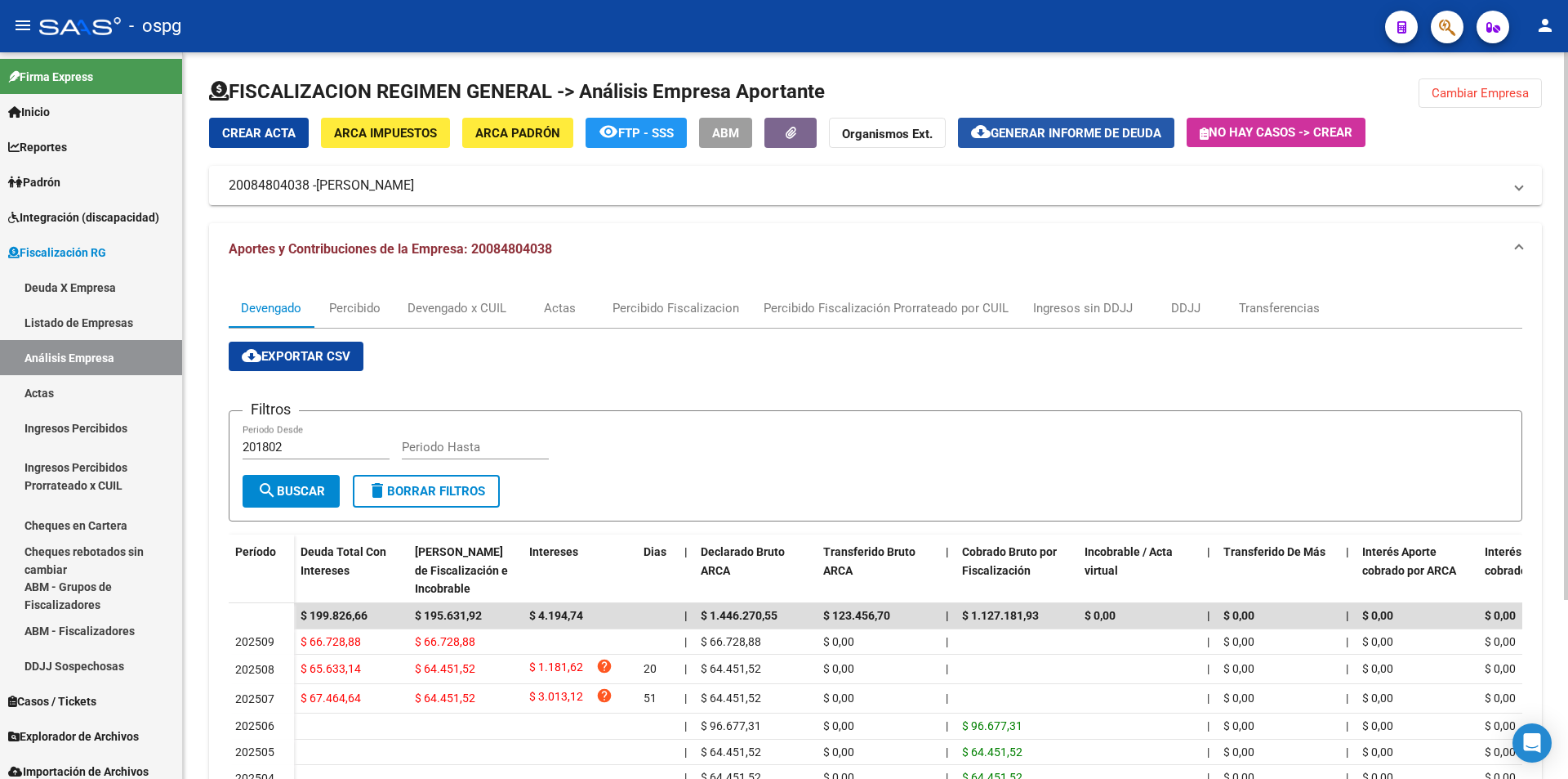
click at [1086, 132] on span "Generar informe de deuda" at bounding box center [1076, 133] width 171 height 15
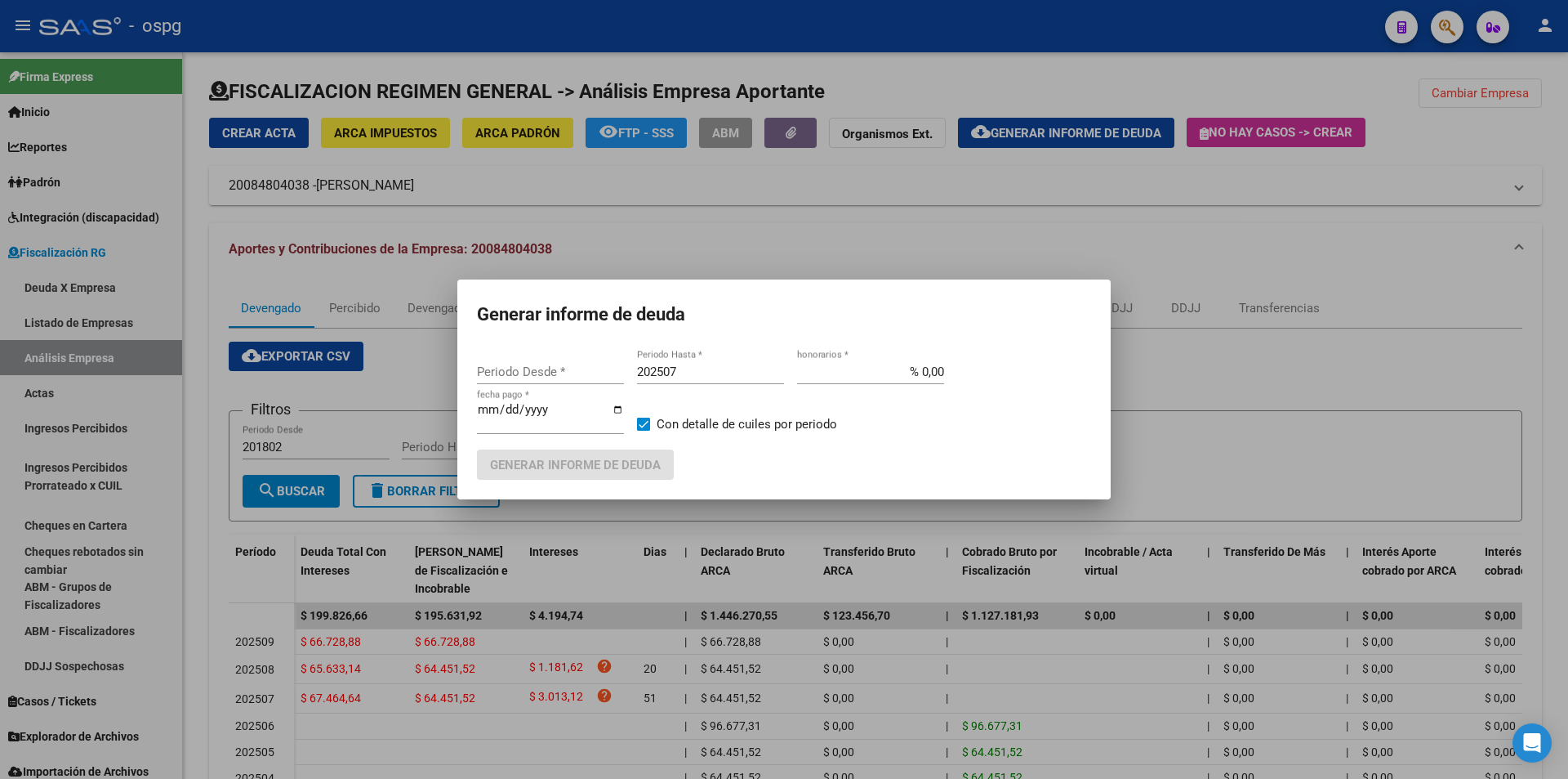
type input "202507"
click at [693, 370] on input "202507" at bounding box center [710, 372] width 147 height 15
type input "202508"
click at [645, 421] on span at bounding box center [643, 424] width 13 height 13
click at [643, 430] on input "Con detalle de cuiles por periodo" at bounding box center [642, 430] width 1 height 1
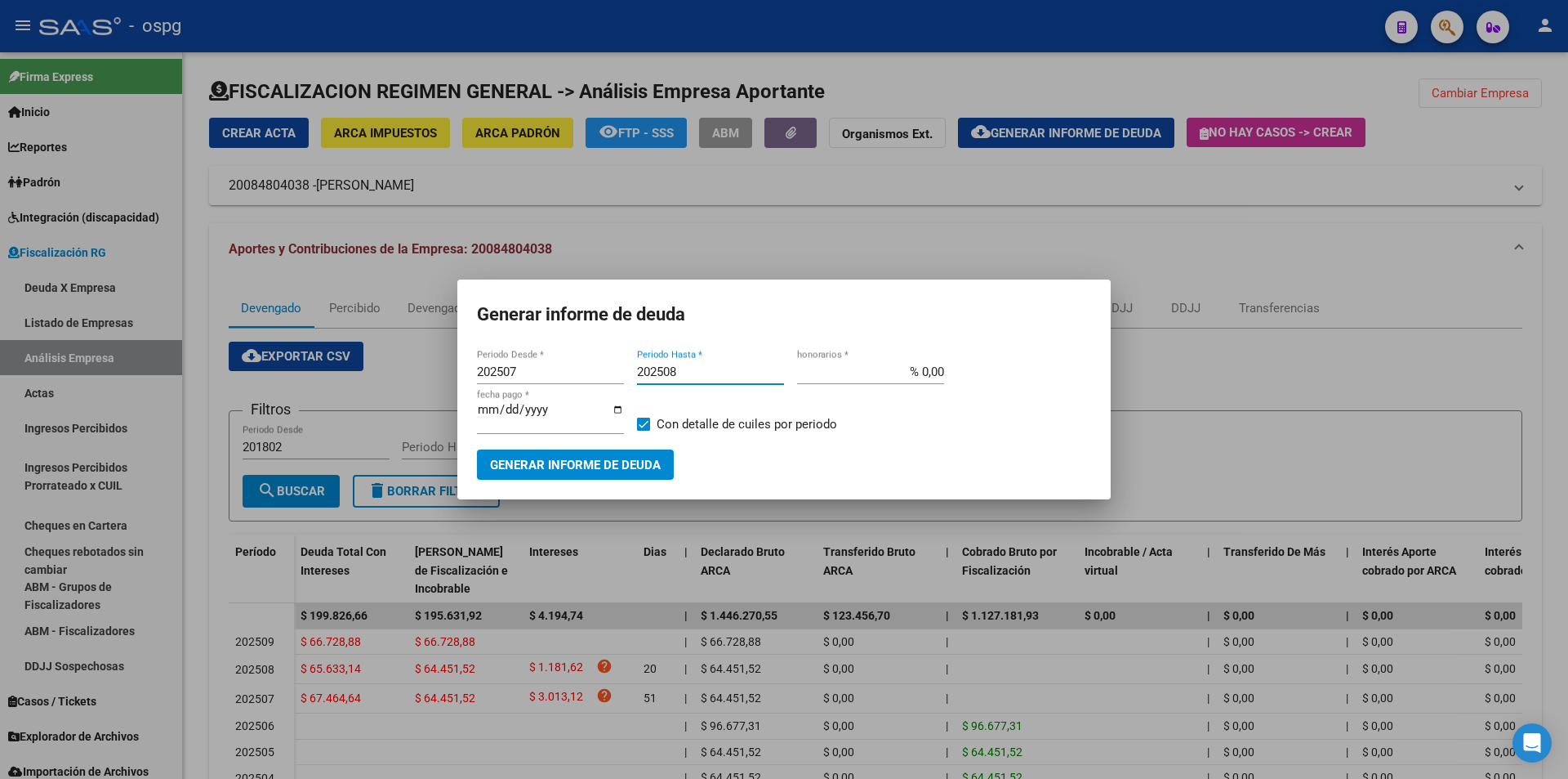
checkbox input "false"
click at [598, 459] on span "Generar informe de deuda" at bounding box center [575, 465] width 171 height 15
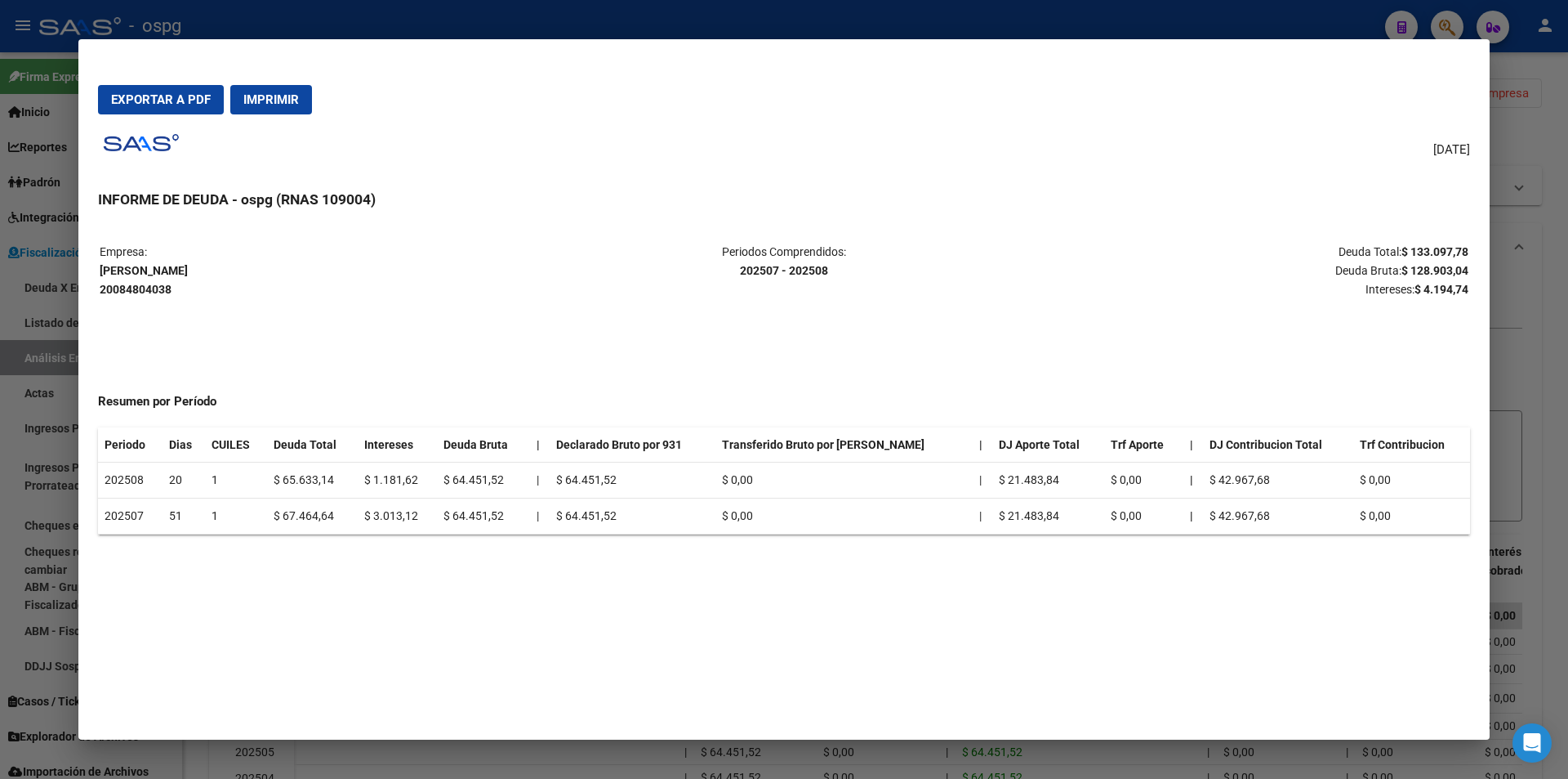
click at [1562, 454] on div at bounding box center [784, 390] width 1568 height 779
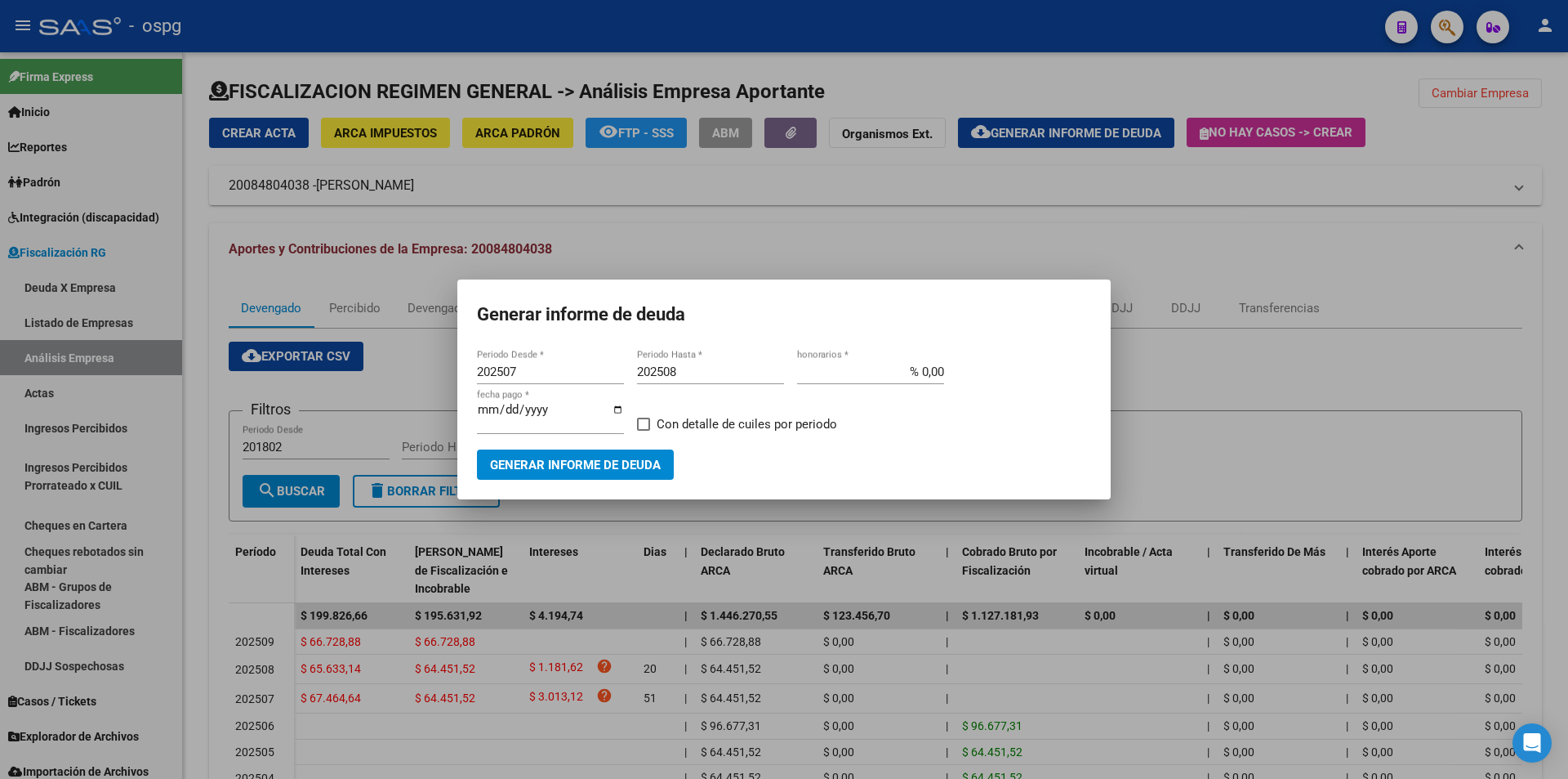
click at [685, 371] on input "202508" at bounding box center [710, 372] width 147 height 15
type input "202509"
click at [603, 460] on span "Generar informe de deuda" at bounding box center [575, 465] width 171 height 15
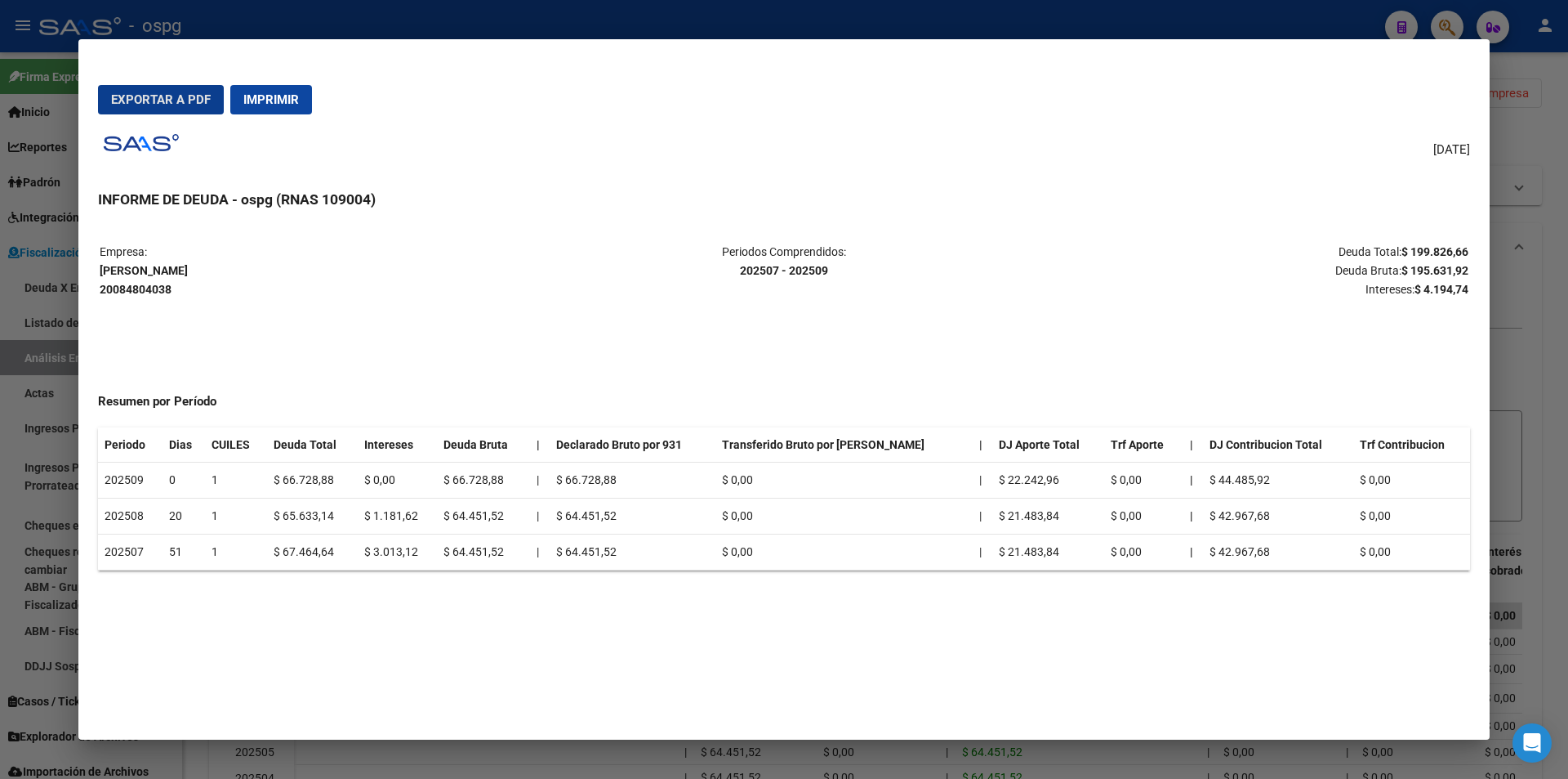
click at [160, 94] on span "Exportar a PDF" at bounding box center [161, 100] width 100 height 15
click at [1537, 242] on div at bounding box center [784, 390] width 1568 height 779
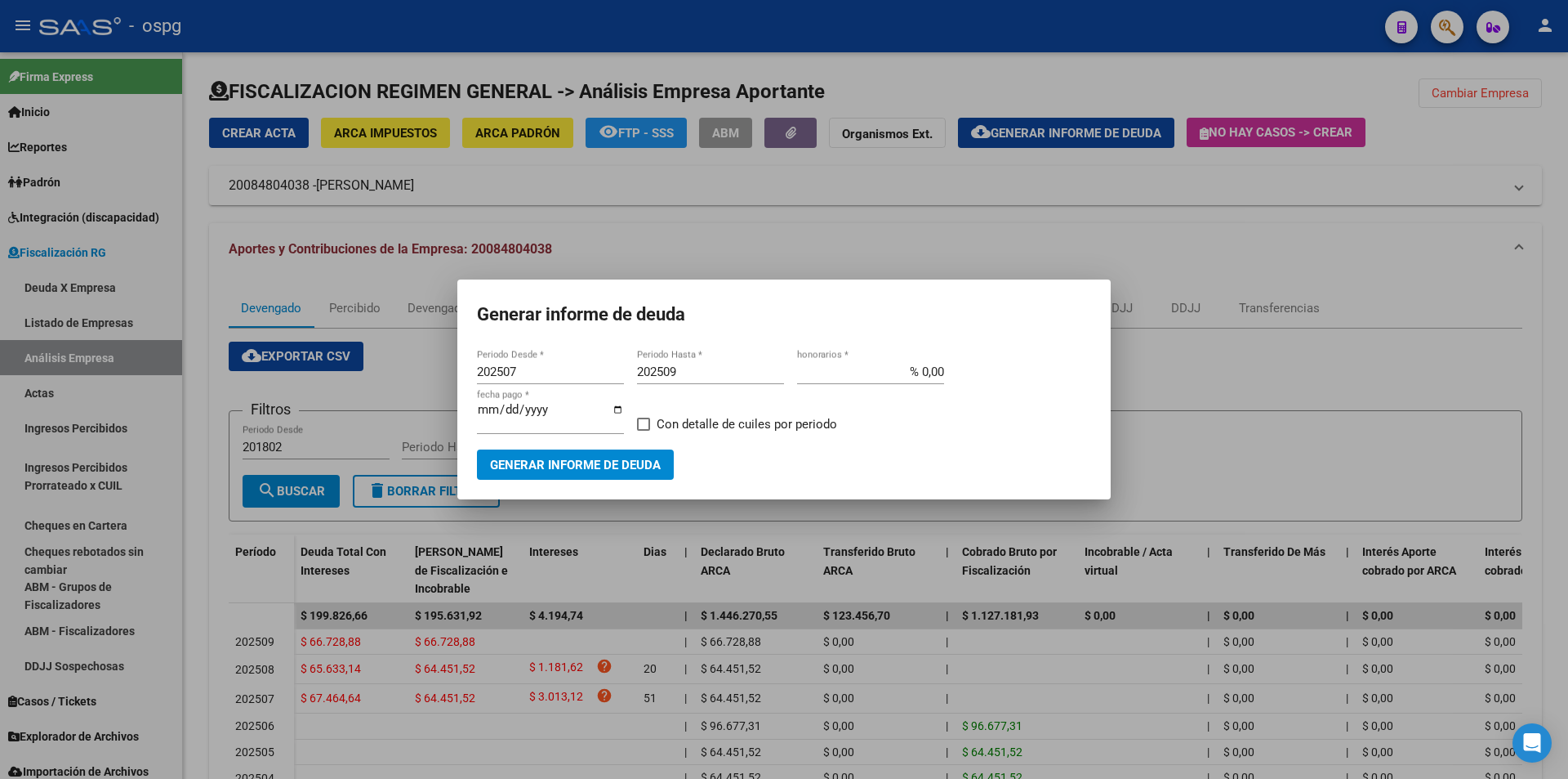
click at [1560, 227] on div at bounding box center [784, 390] width 1568 height 779
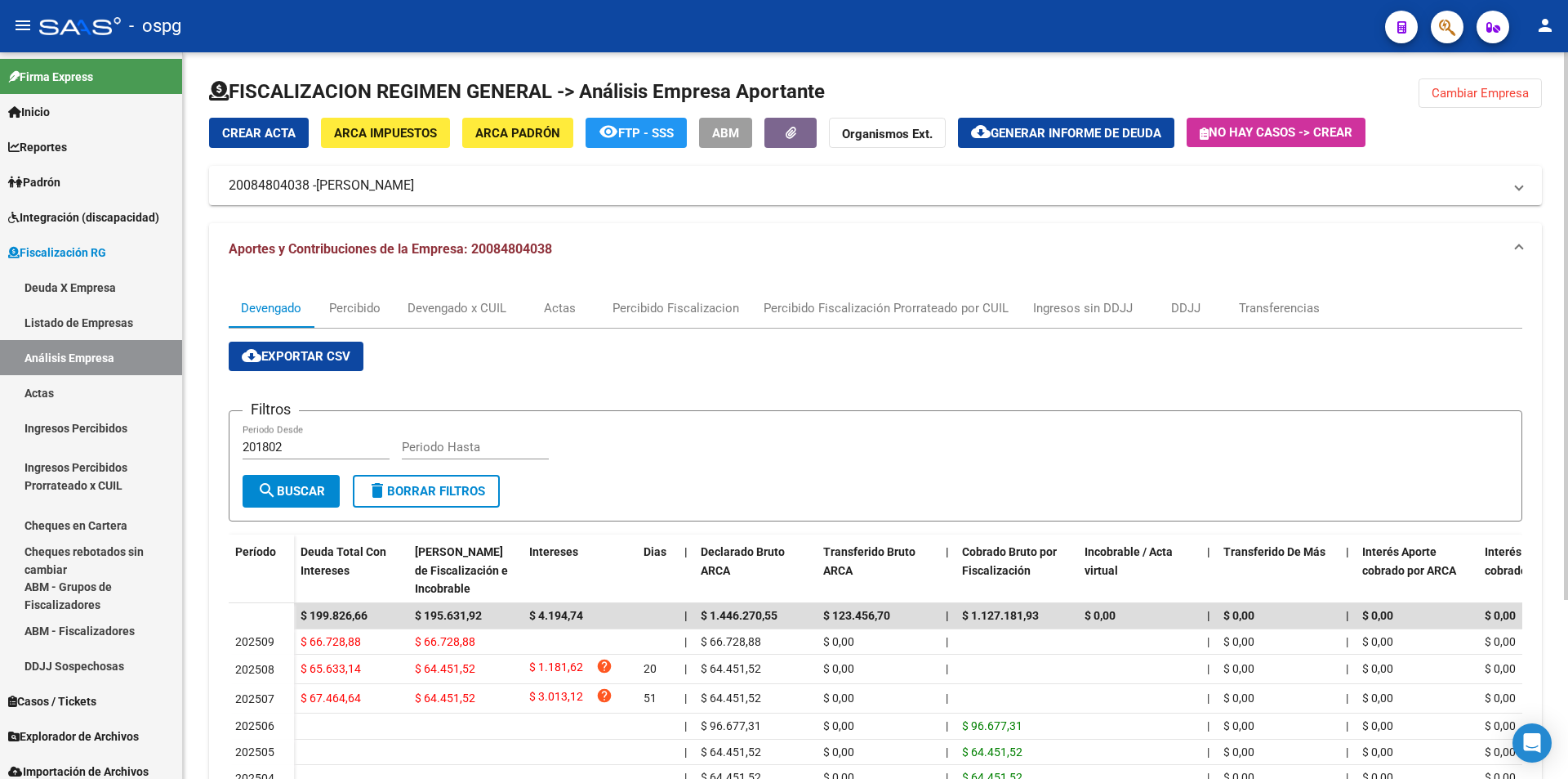
click at [1478, 99] on div "FISCALIZACION REGIMEN GENERAL -> Análisis Empresa Aportante Cambiar Empresa Cre…" at bounding box center [875, 520] width 1333 height 884
click at [1478, 99] on span "Cambiar Empresa" at bounding box center [1480, 94] width 97 height 15
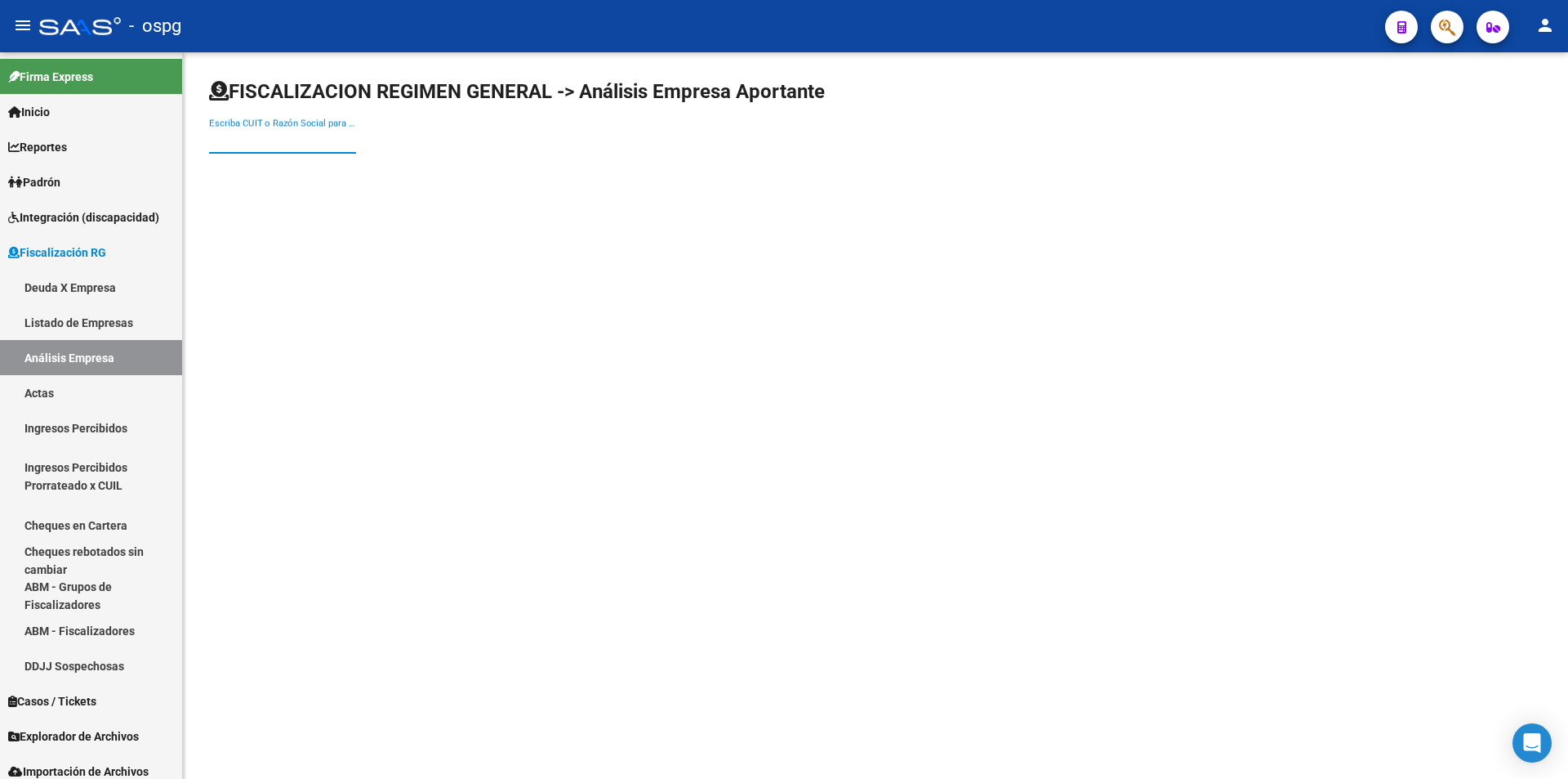
click at [270, 141] on input "Escriba CUIT o Razón Social para buscar" at bounding box center [282, 141] width 147 height 15
type input "h"
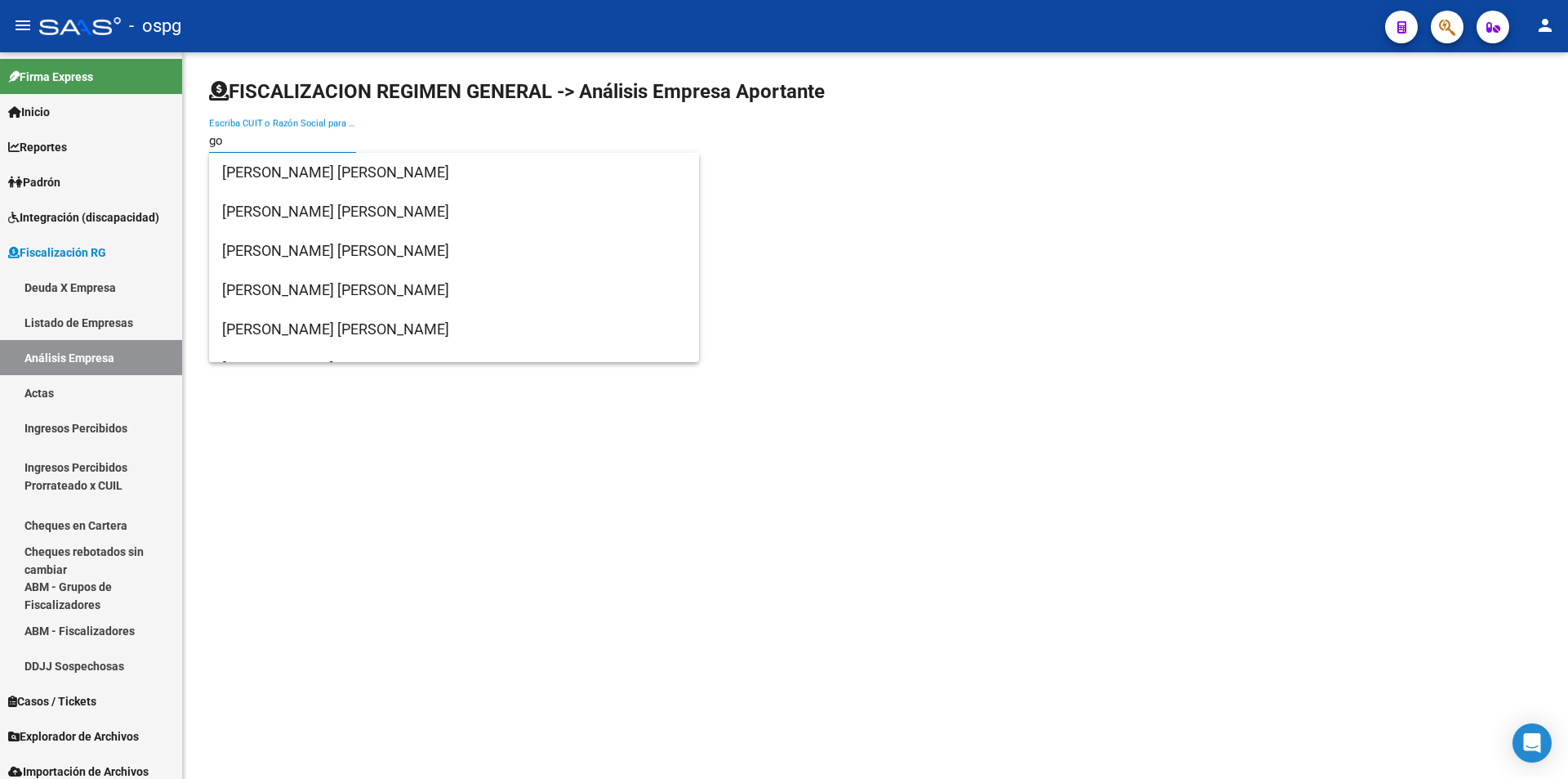
type input "g"
